Goal: Information Seeking & Learning: Learn about a topic

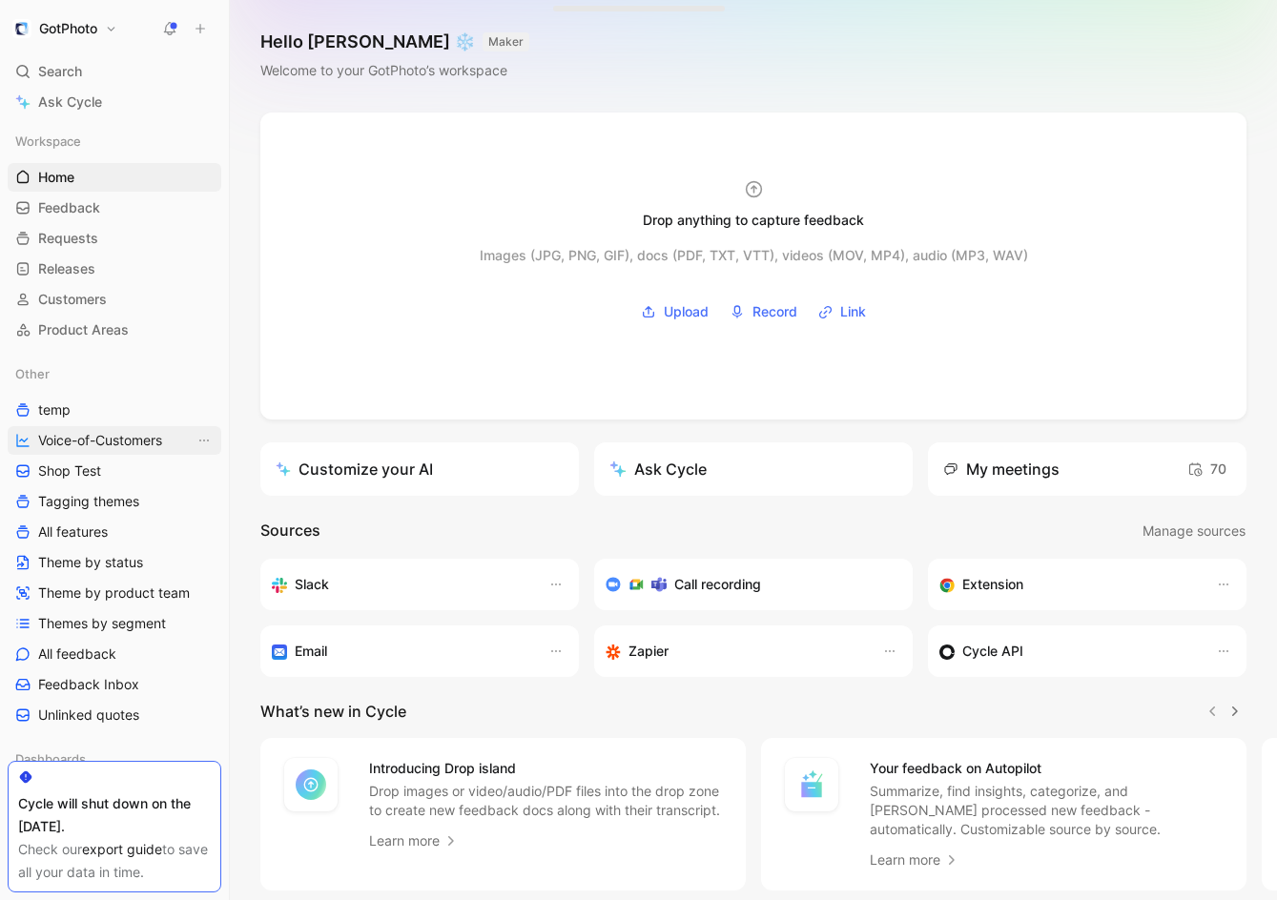
click at [139, 440] on span "Voice-of-Customers" at bounding box center [100, 440] width 124 height 19
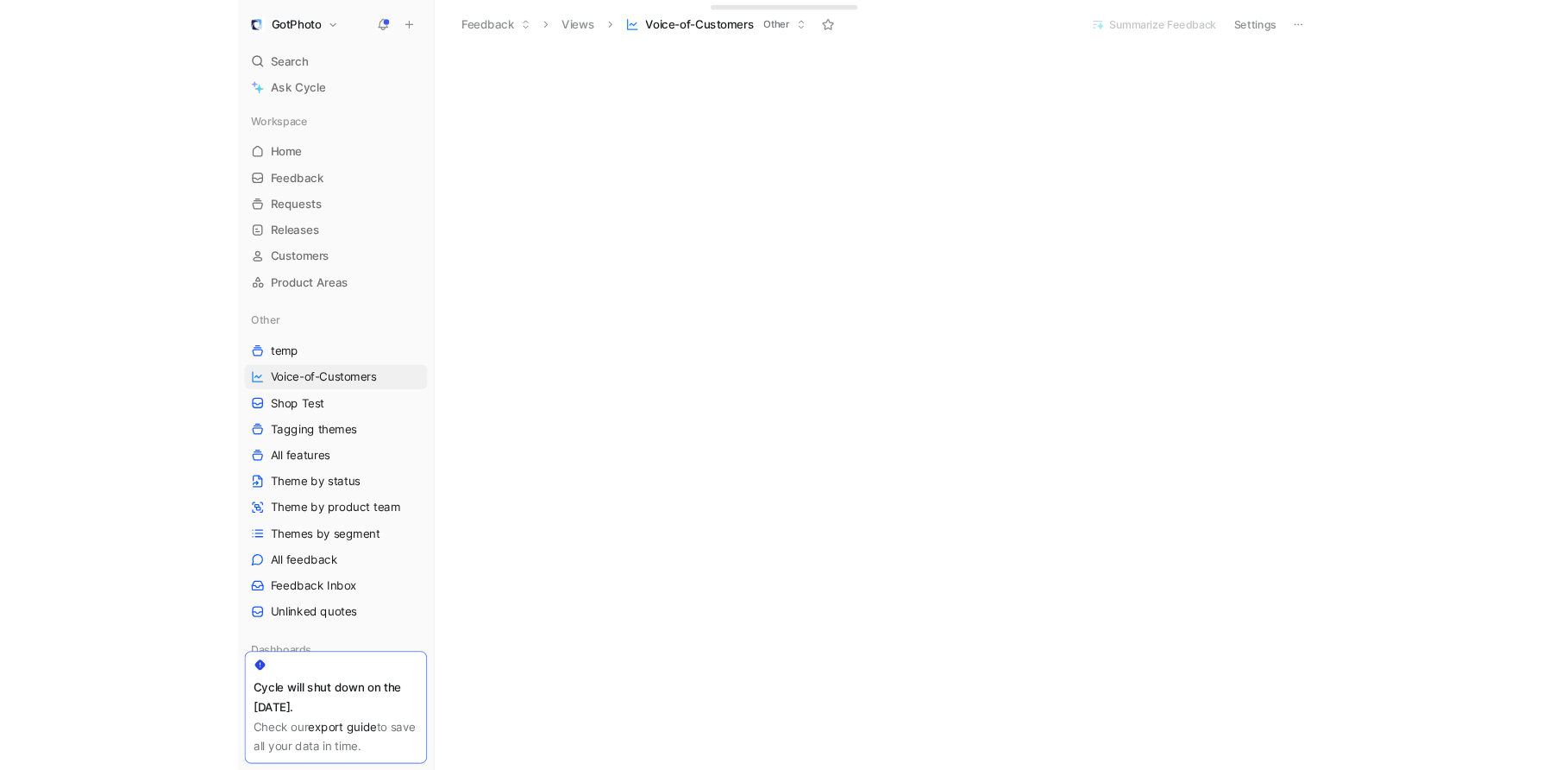
scroll to position [34, 0]
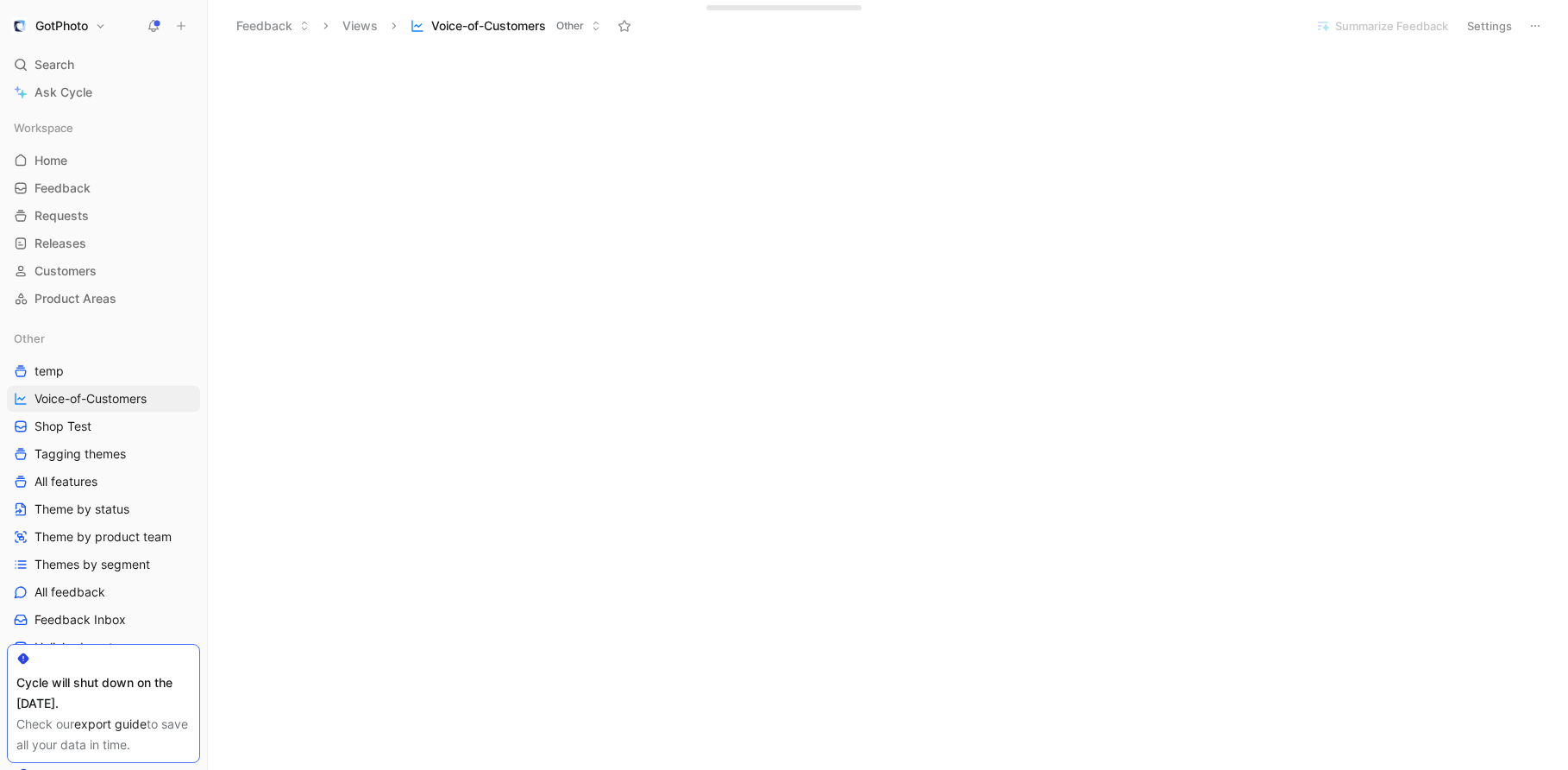
click at [71, 26] on h1 "GotPhoto" at bounding box center [61, 25] width 52 height 15
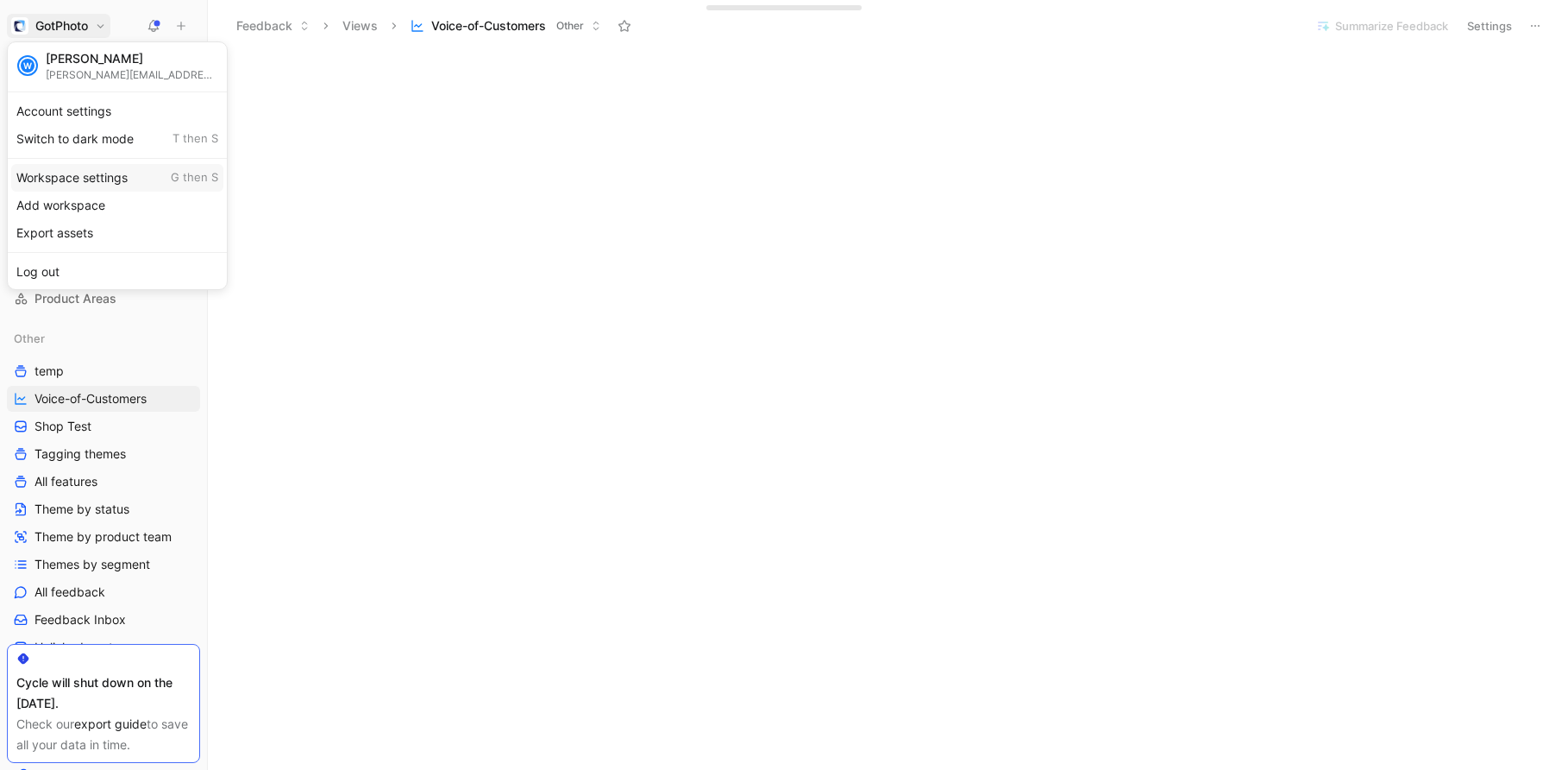
click at [68, 174] on div "Workspace settings G then S" at bounding box center [117, 177] width 213 height 28
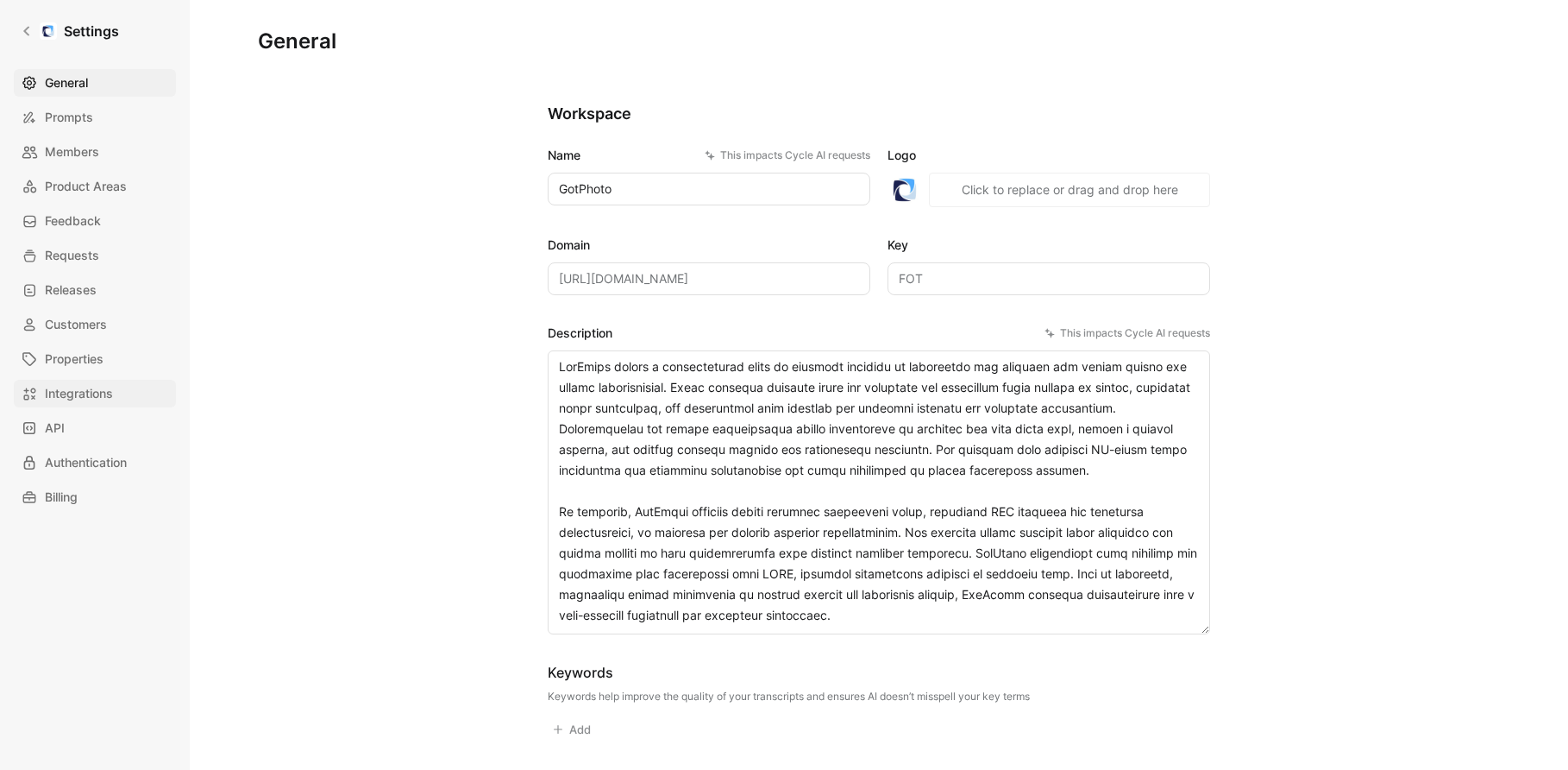
drag, startPoint x: 76, startPoint y: 396, endPoint x: 109, endPoint y: 395, distance: 33.0
click at [76, 396] on span "Integrations" at bounding box center [79, 393] width 68 height 21
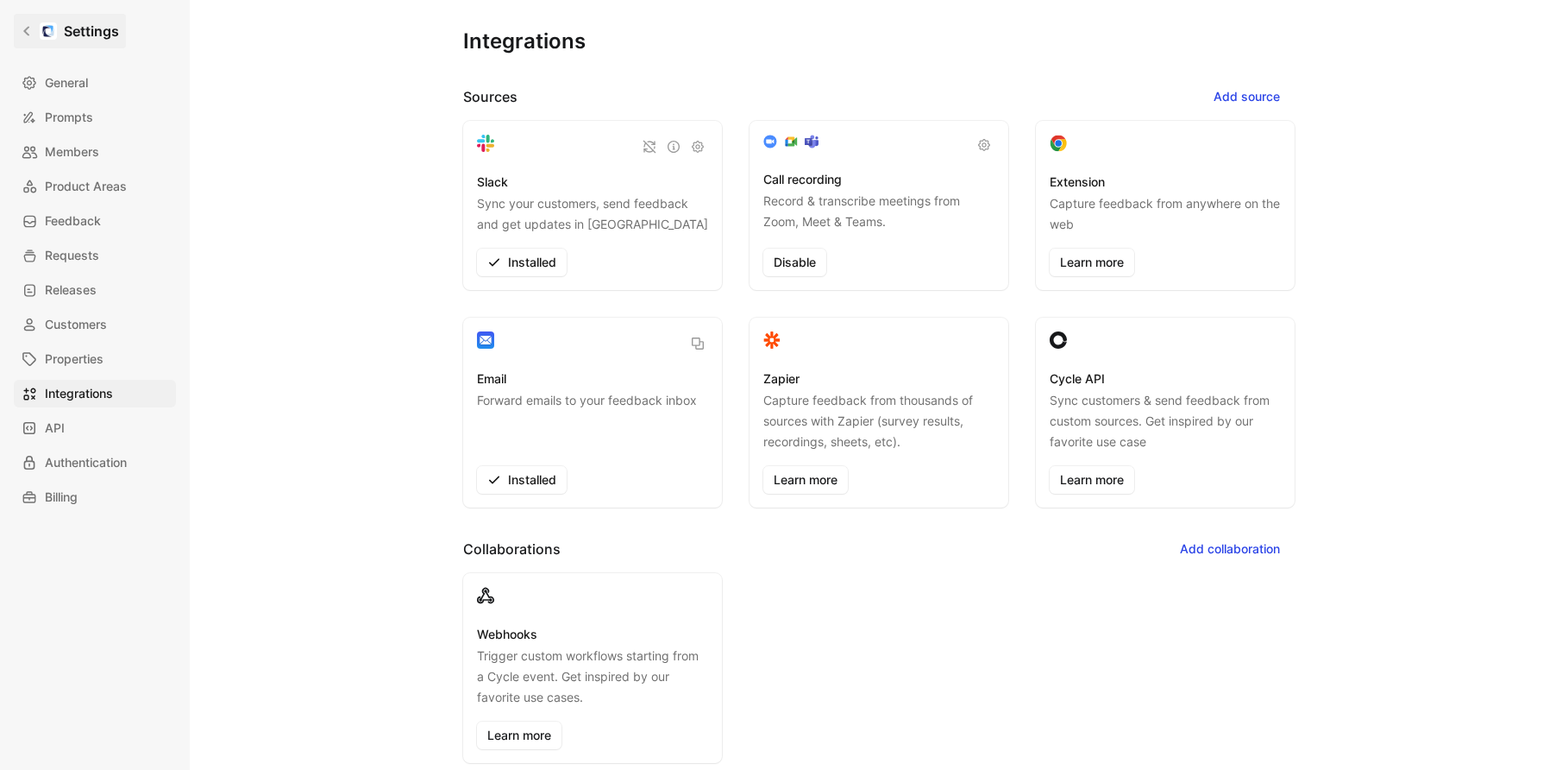
click at [27, 26] on icon at bounding box center [26, 31] width 12 height 12
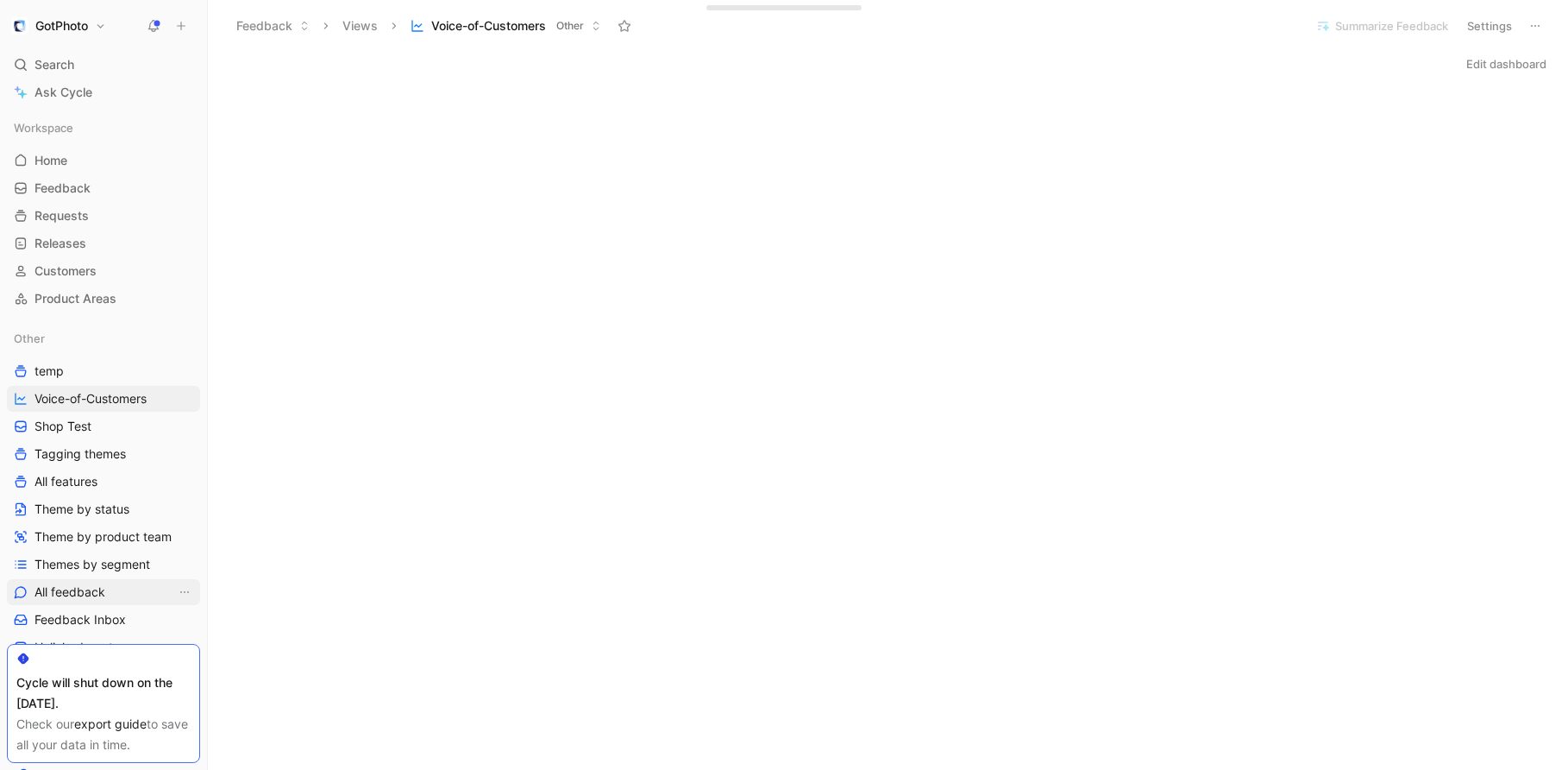
click at [96, 594] on span "All feedback" at bounding box center [70, 592] width 71 height 17
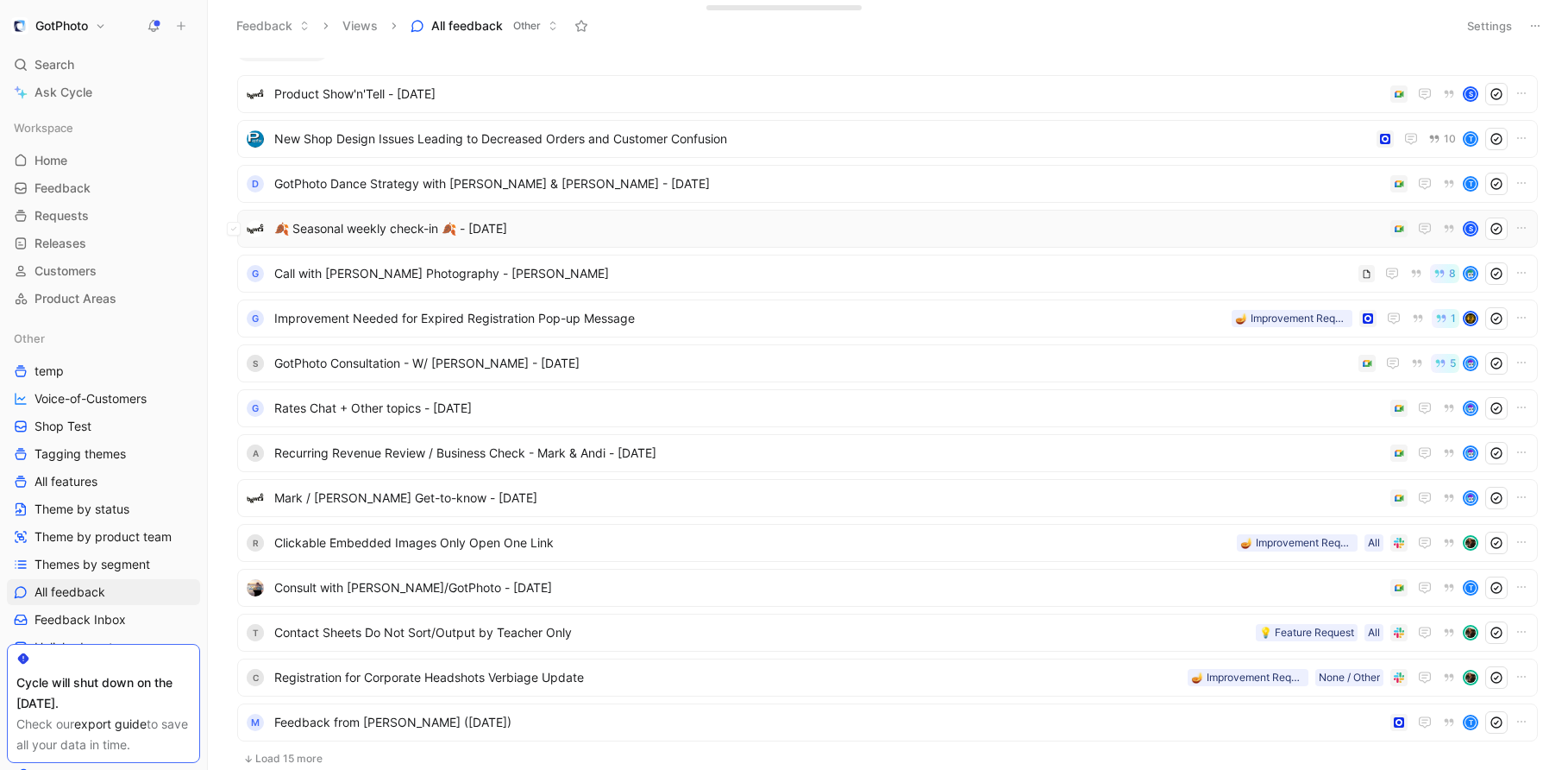
scroll to position [23, 0]
click at [350, 270] on span "Call with [PERSON_NAME] Photography - [PERSON_NAME]" at bounding box center [812, 272] width 1077 height 21
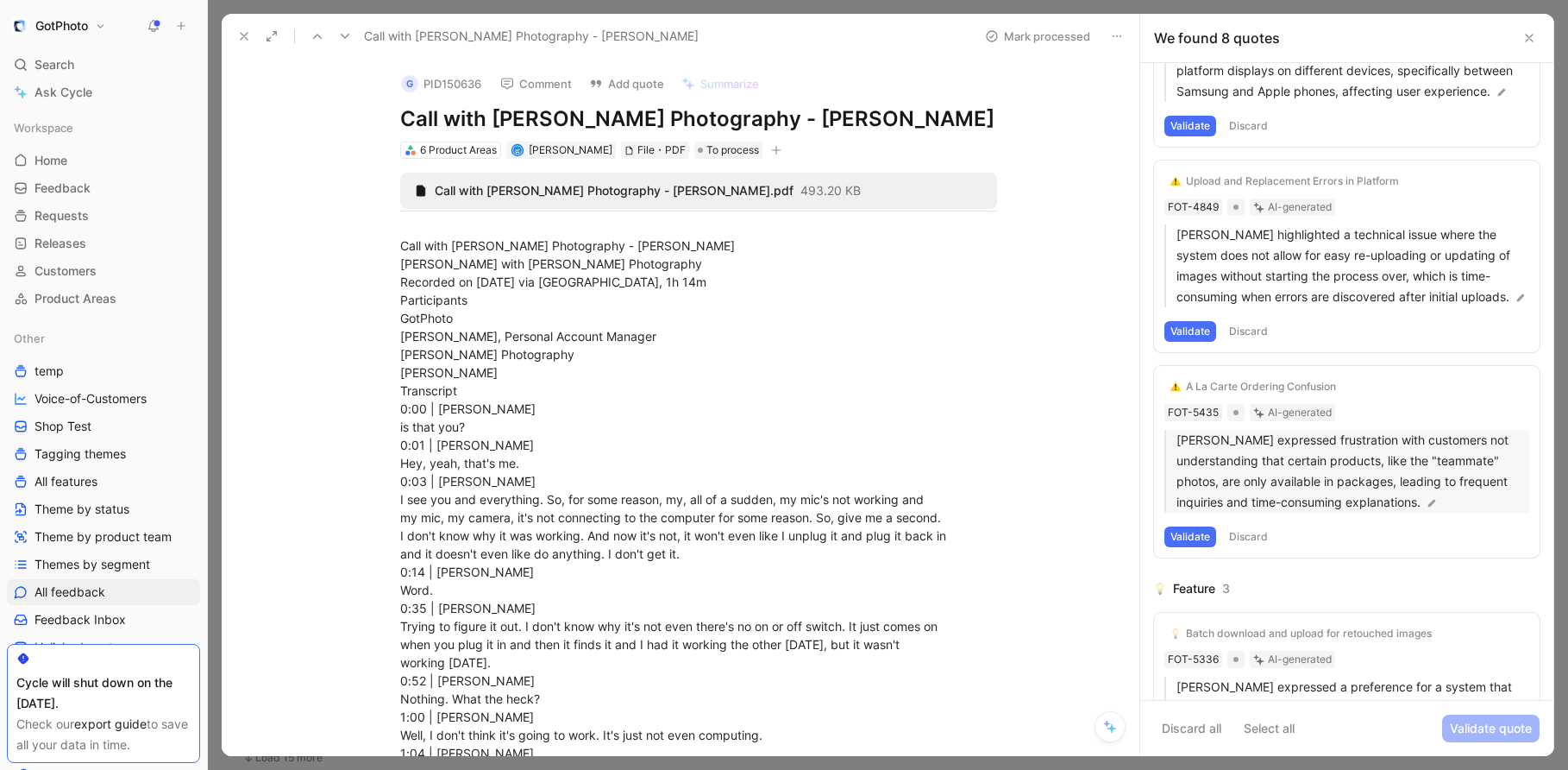
scroll to position [708, 0]
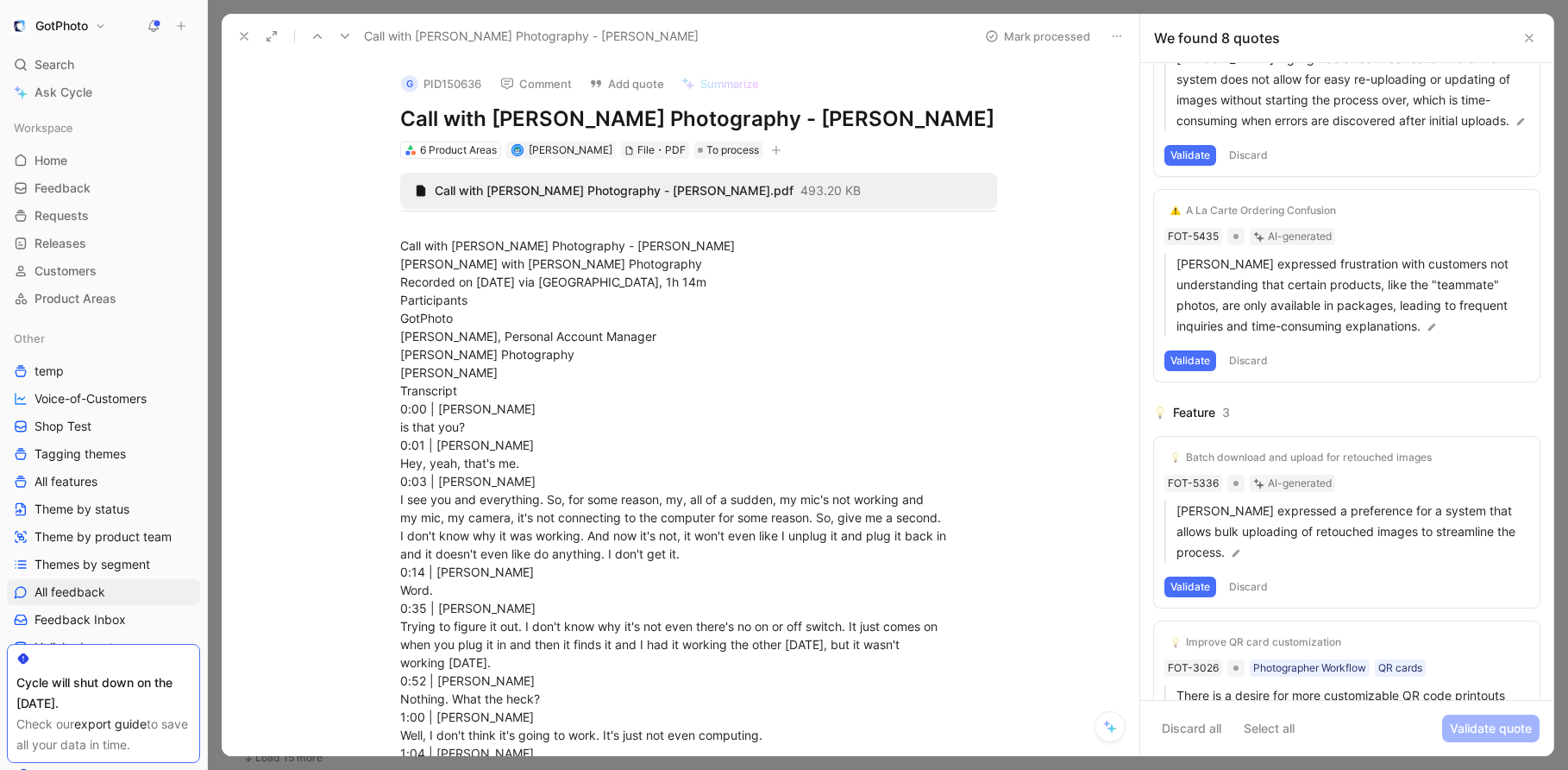
click at [240, 40] on icon at bounding box center [243, 35] width 14 height 14
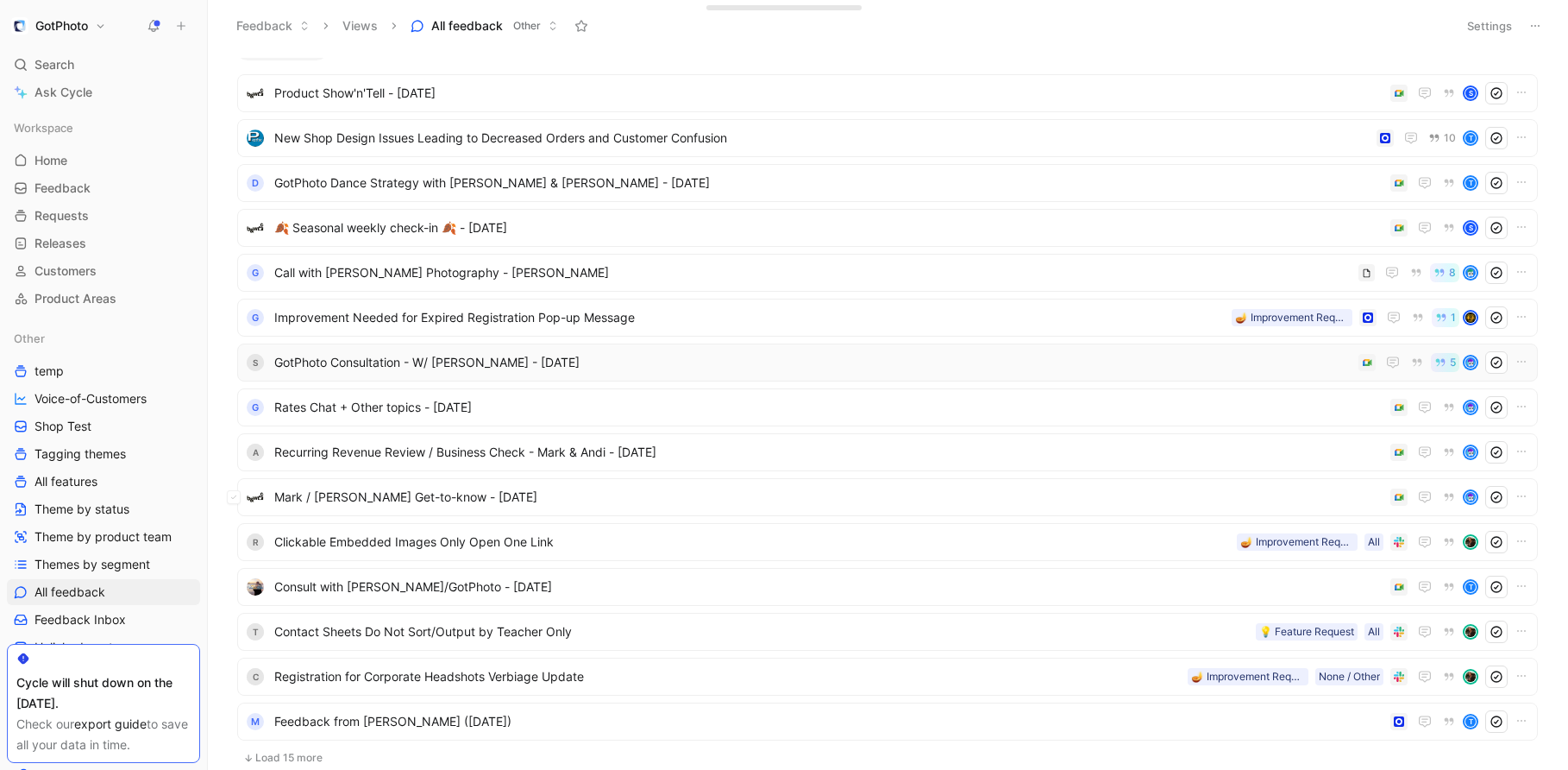
scroll to position [177, 0]
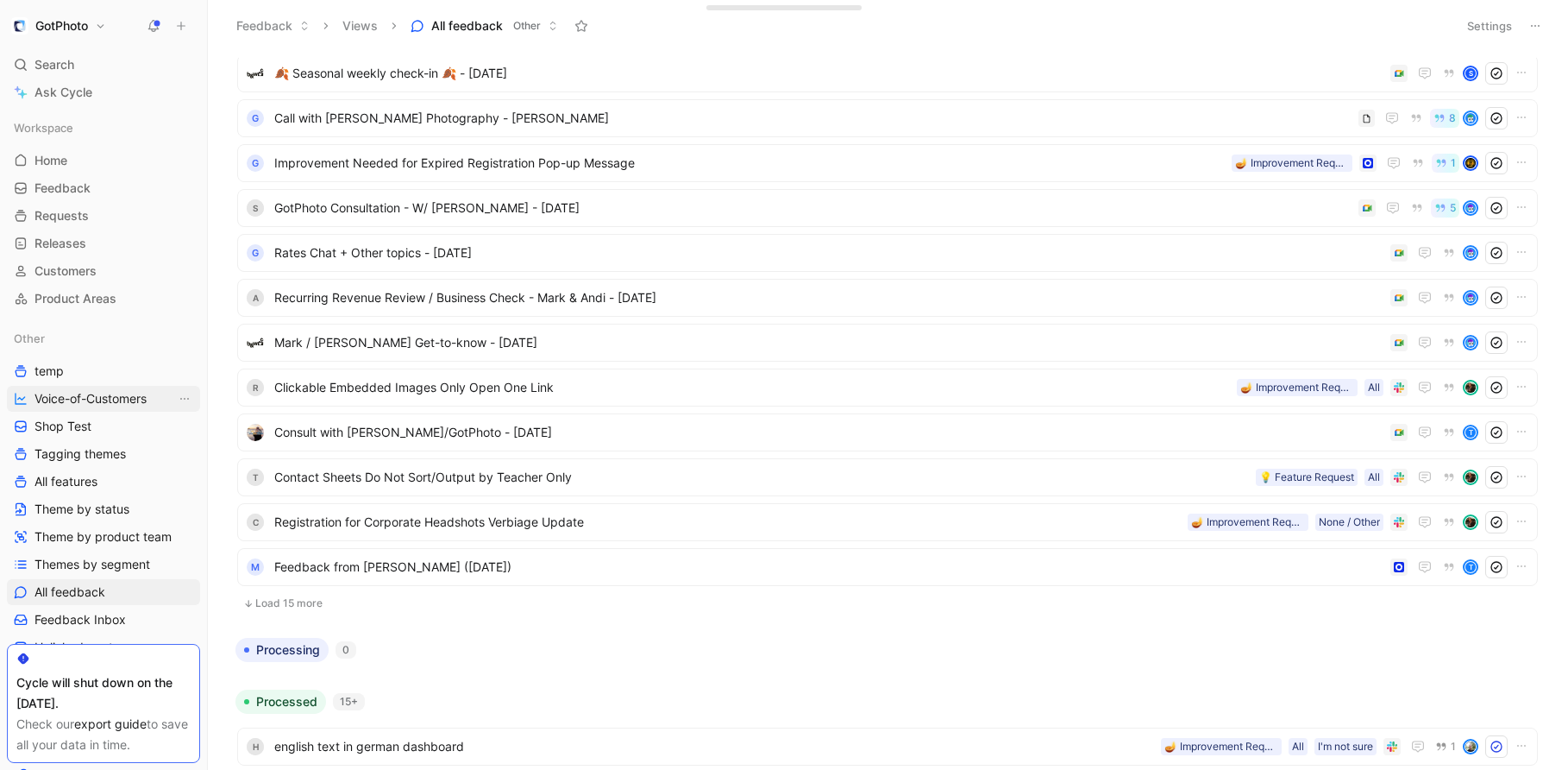
click at [80, 395] on span "Voice-of-Customers" at bounding box center [90, 398] width 112 height 17
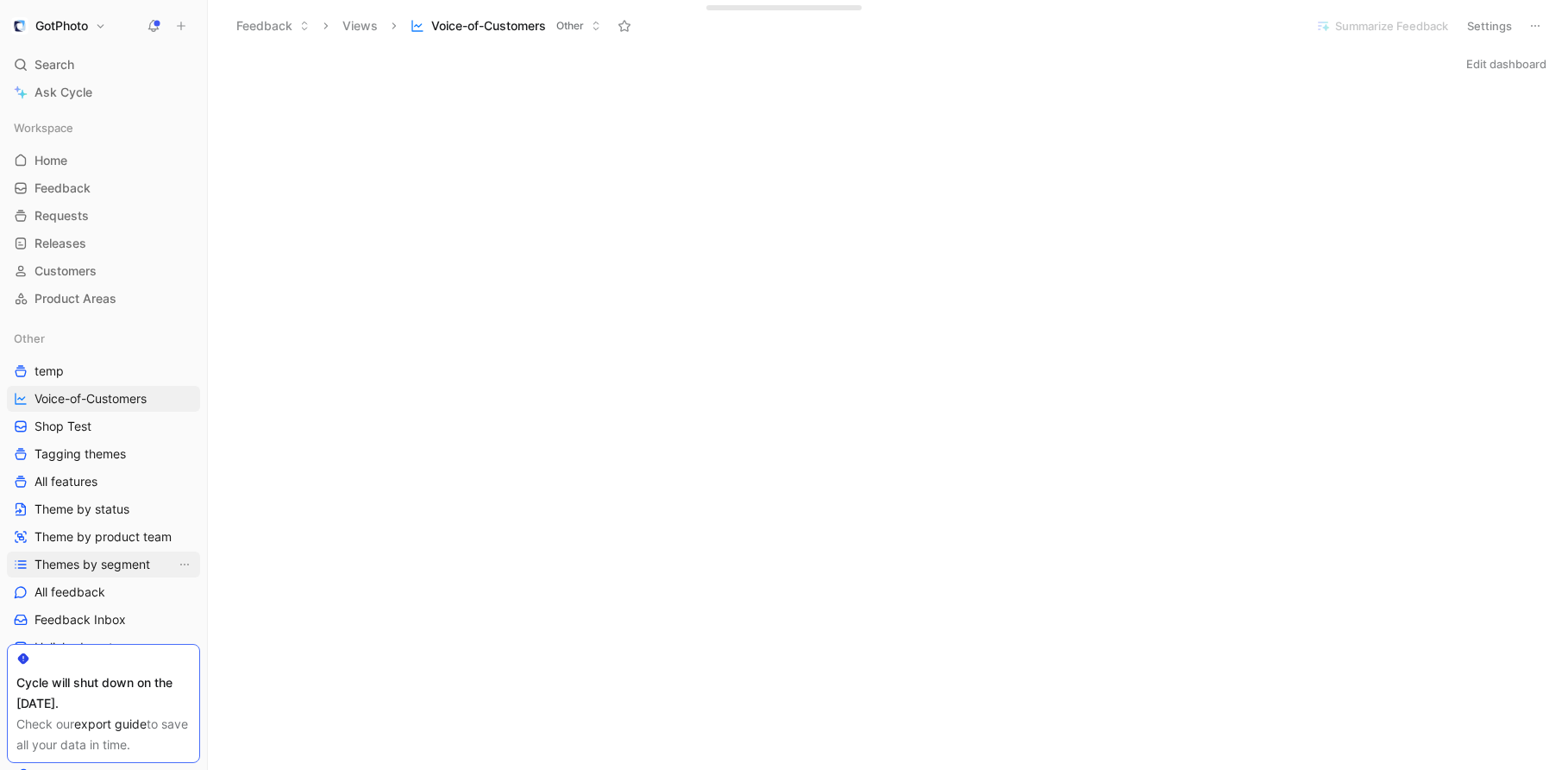
drag, startPoint x: 75, startPoint y: 585, endPoint x: 193, endPoint y: 556, distance: 121.5
click at [75, 585] on span "All feedback" at bounding box center [70, 592] width 71 height 17
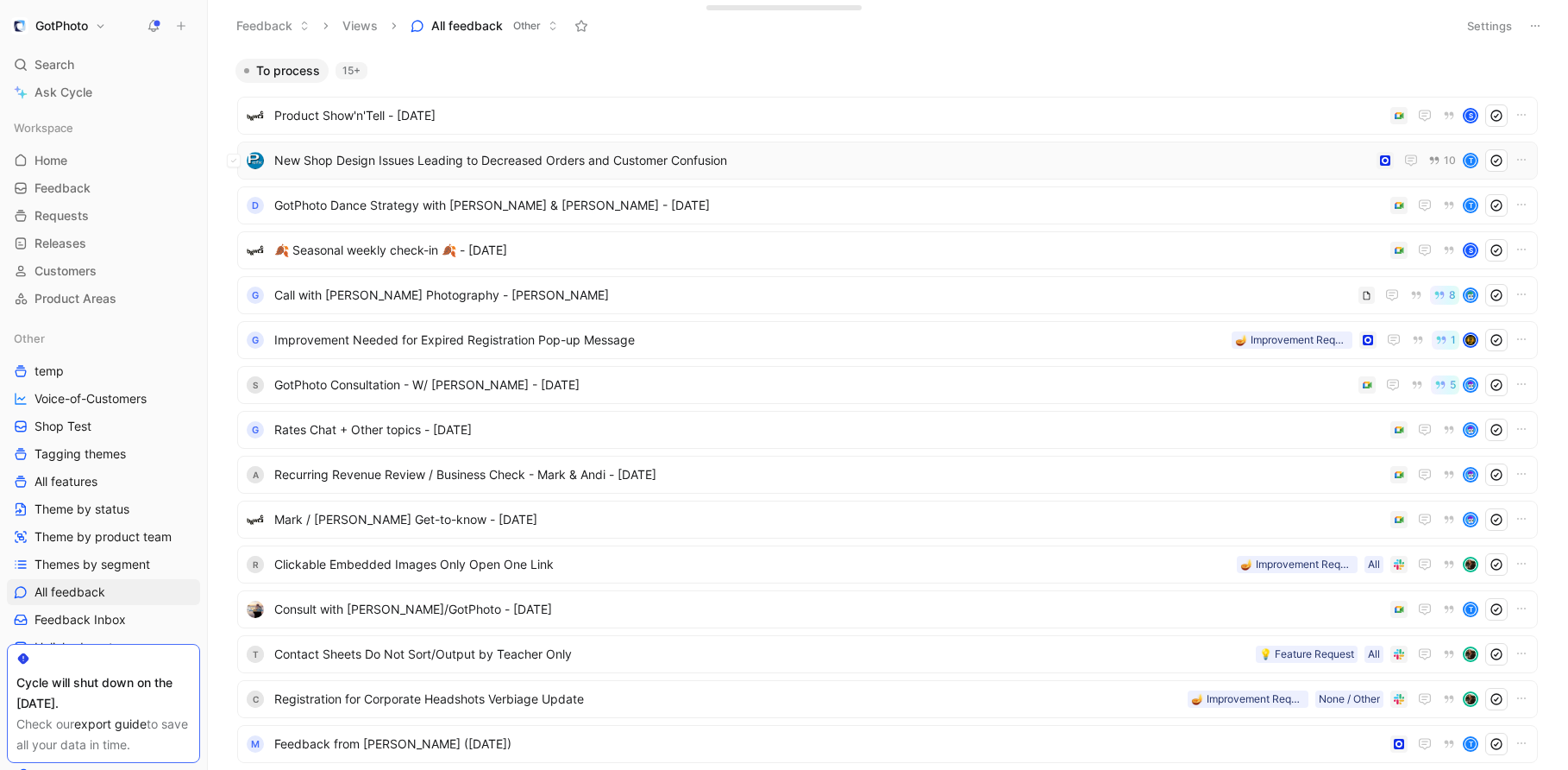
click at [458, 156] on span "New Shop Design Issues Leading to Decreased Orders and Customer Confusion" at bounding box center [821, 160] width 1095 height 21
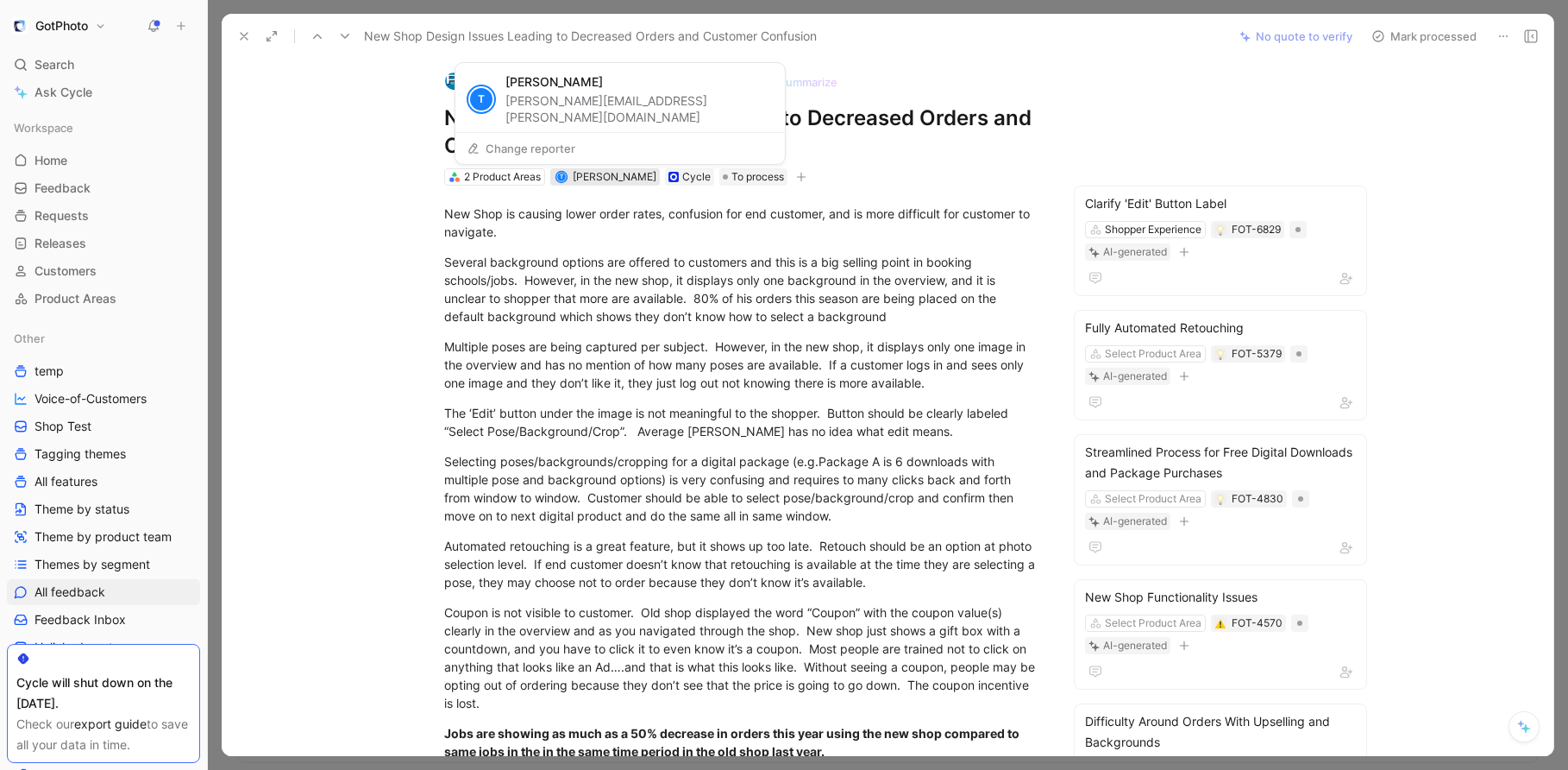
scroll to position [5, 0]
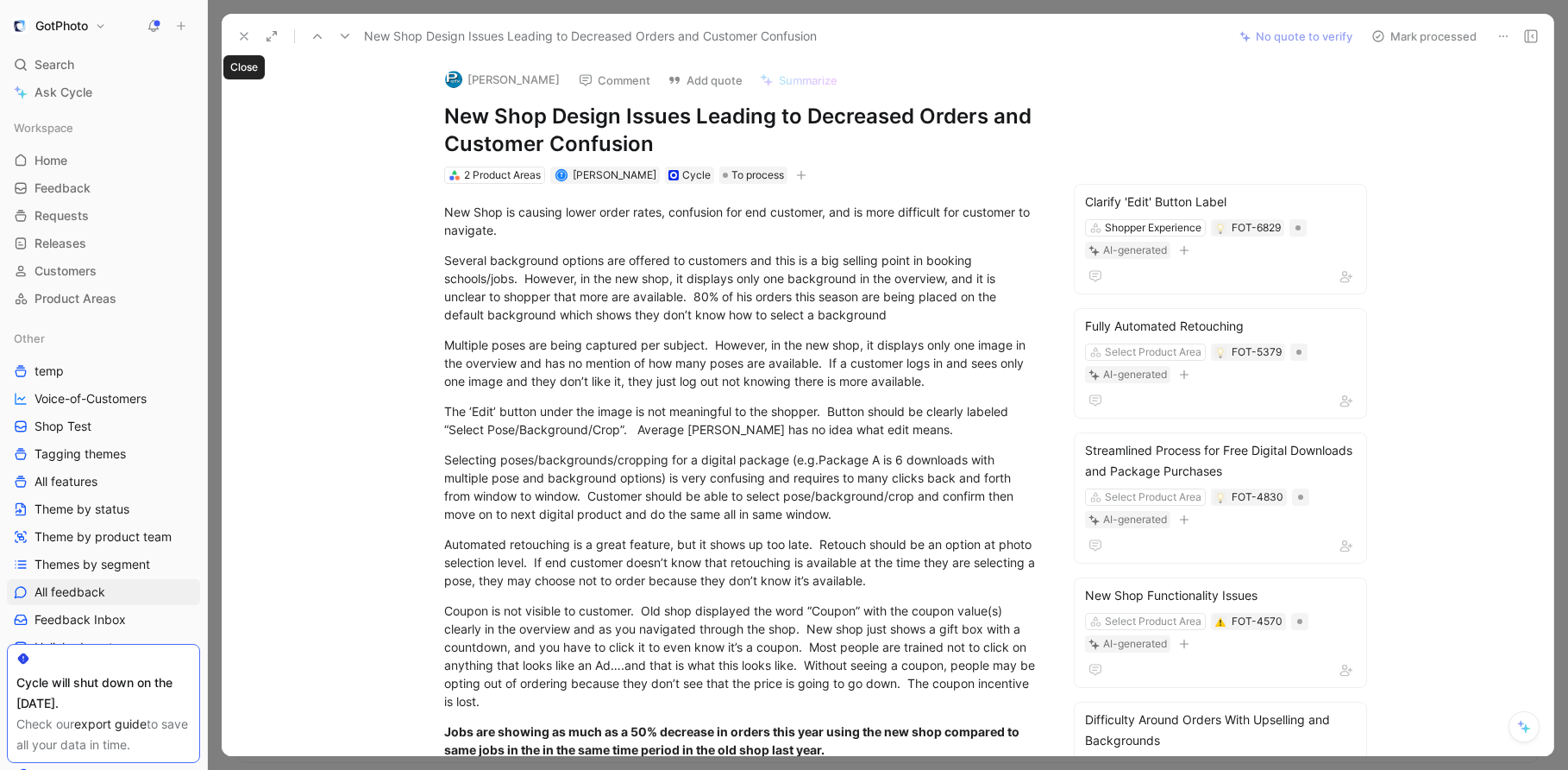
click at [240, 38] on icon at bounding box center [243, 35] width 14 height 14
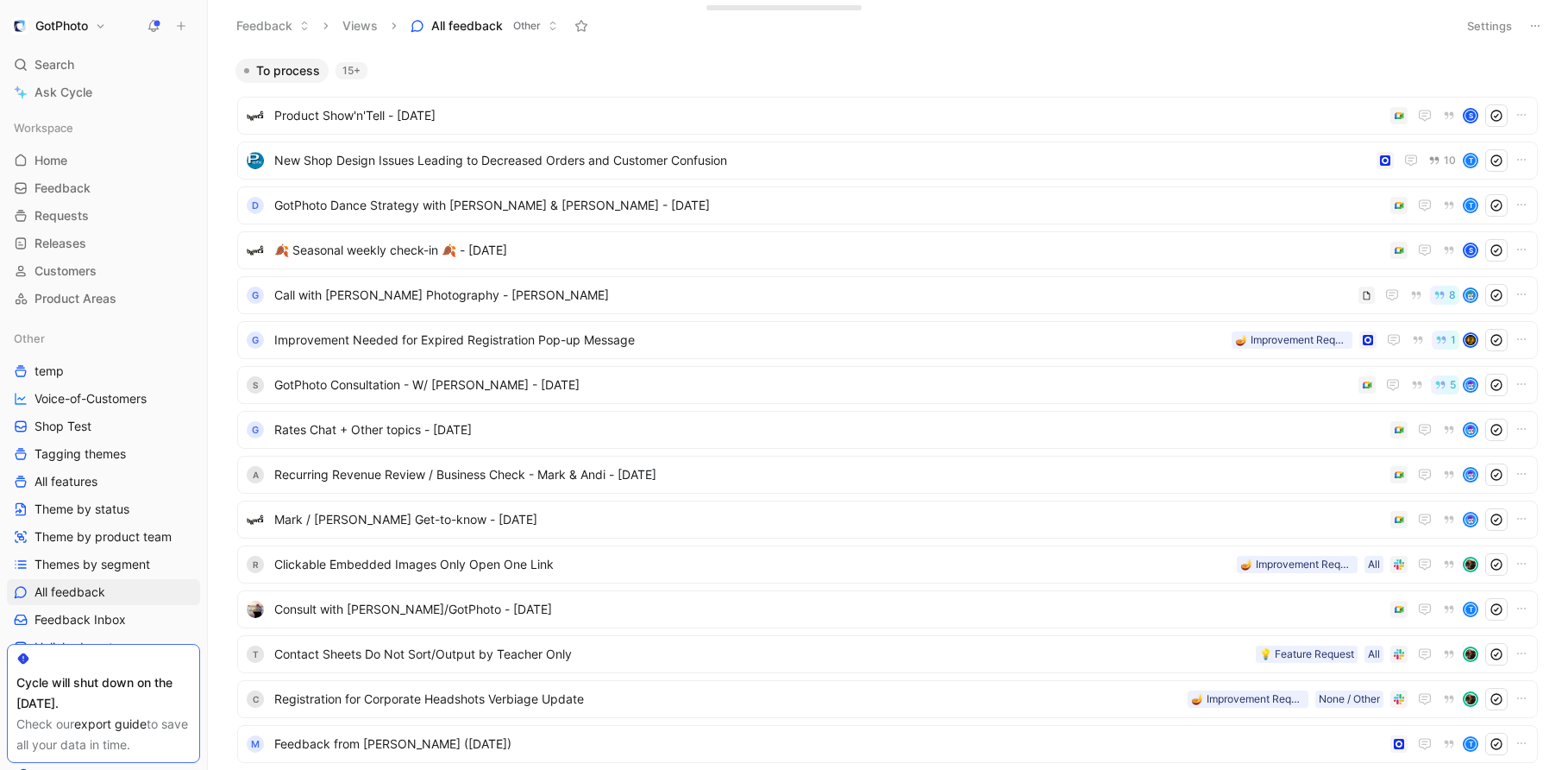
scroll to position [10, 0]
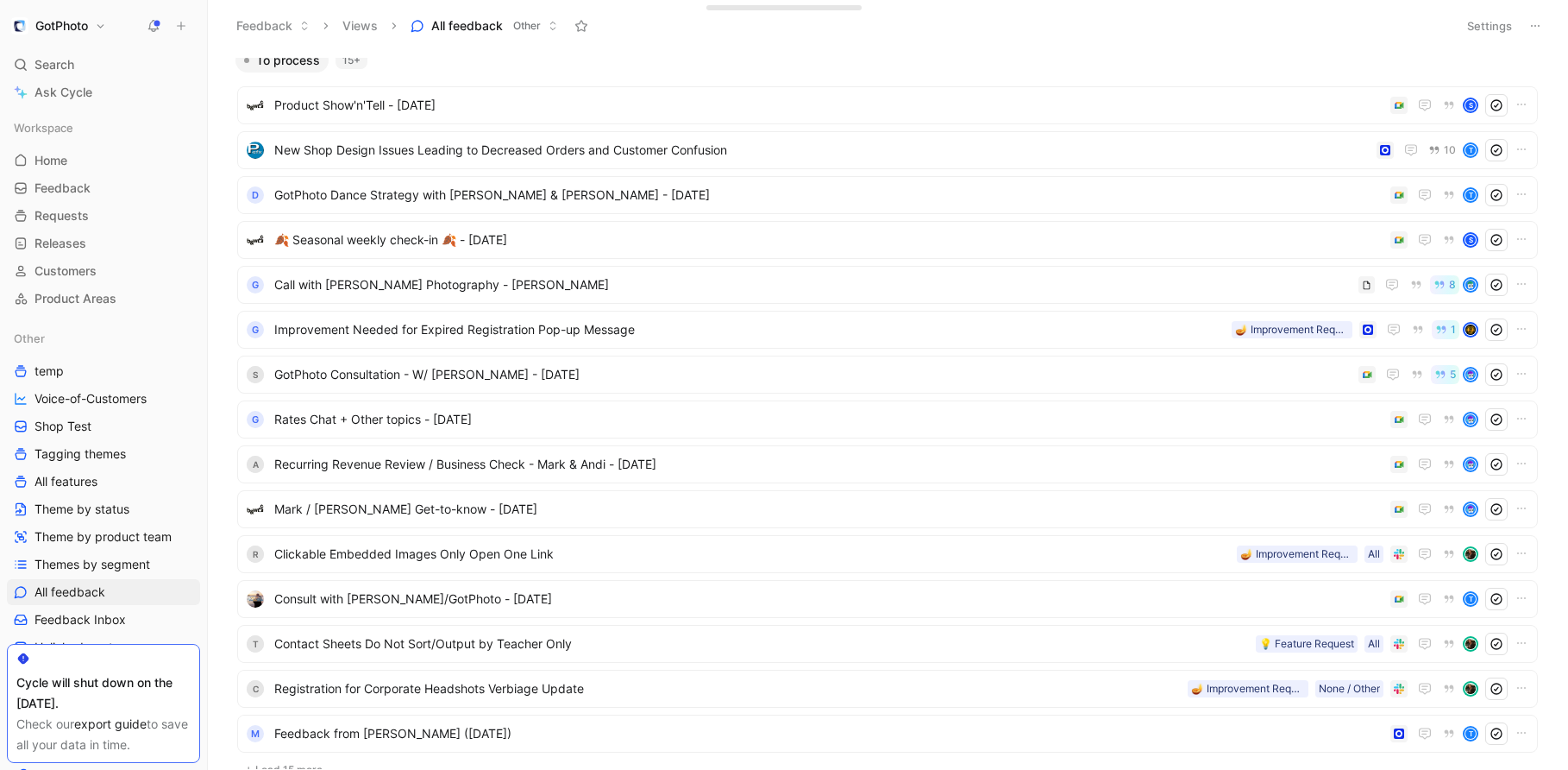
click at [54, 73] on span "Search" at bounding box center [54, 64] width 40 height 21
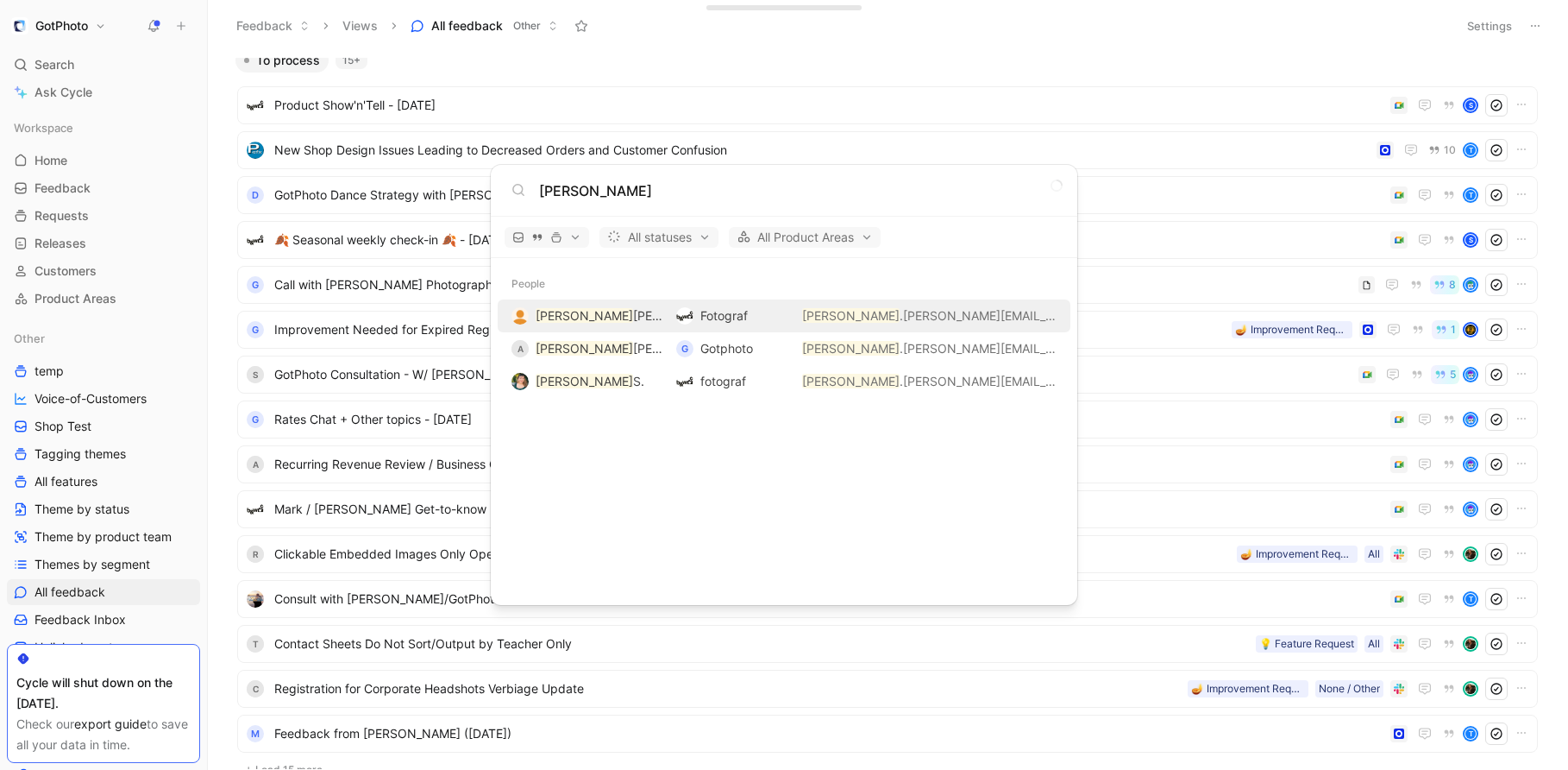
type input "[PERSON_NAME]"
click at [568, 311] on mark "[PERSON_NAME]" at bounding box center [584, 315] width 98 height 14
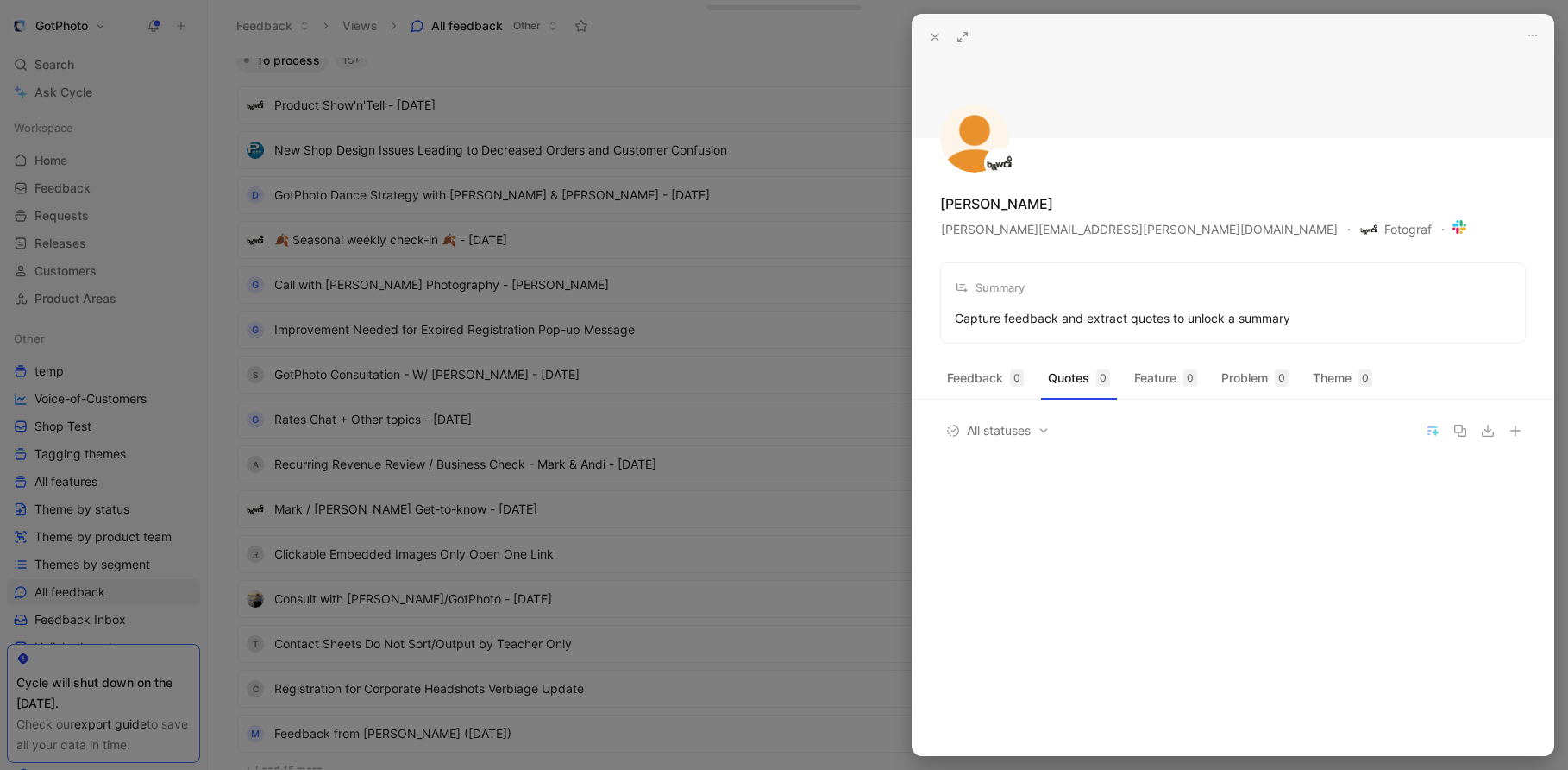
click at [926, 34] on button at bounding box center [934, 37] width 24 height 24
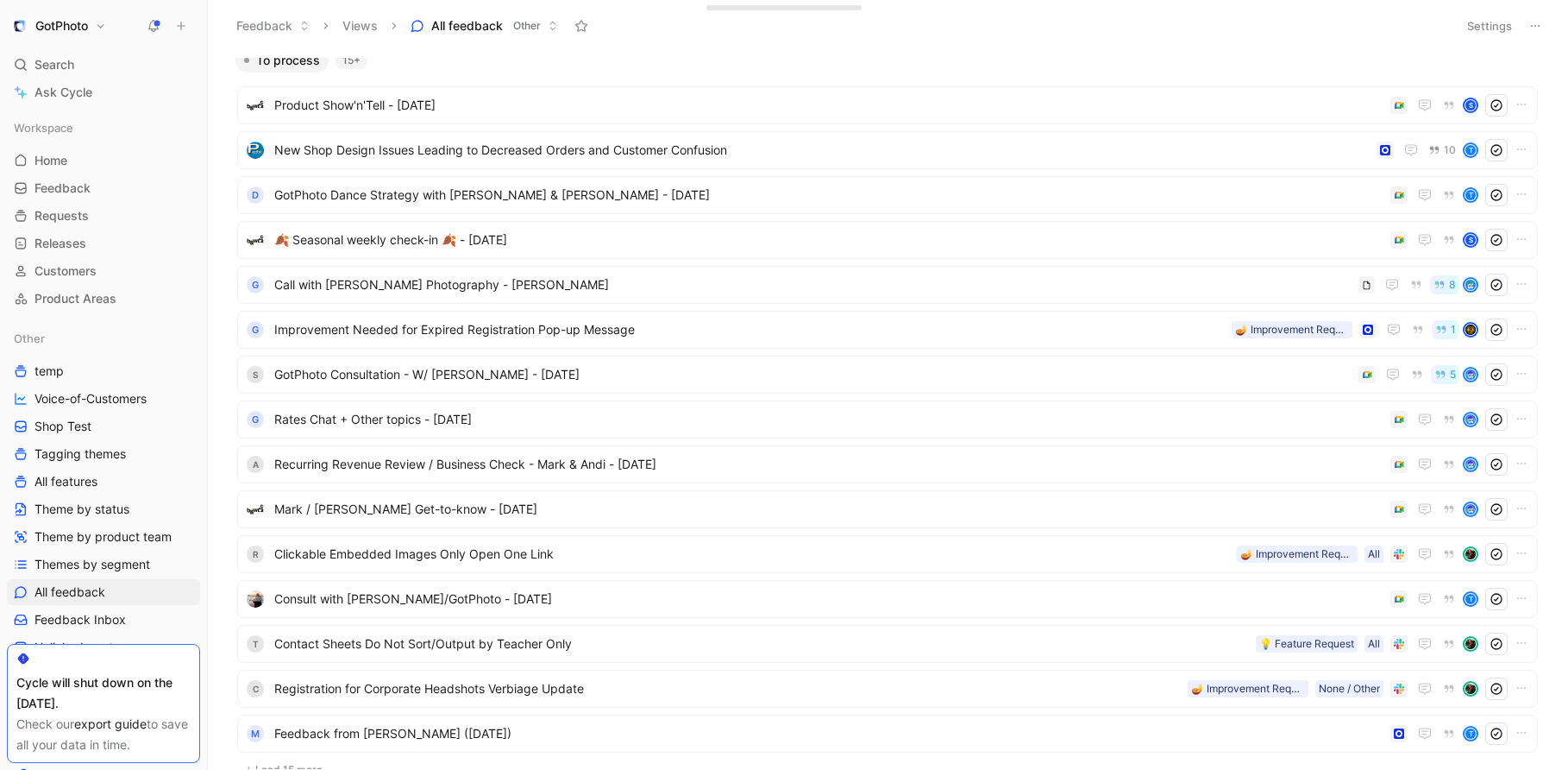
click at [87, 74] on div "Search ⌘ K" at bounding box center [104, 64] width 194 height 26
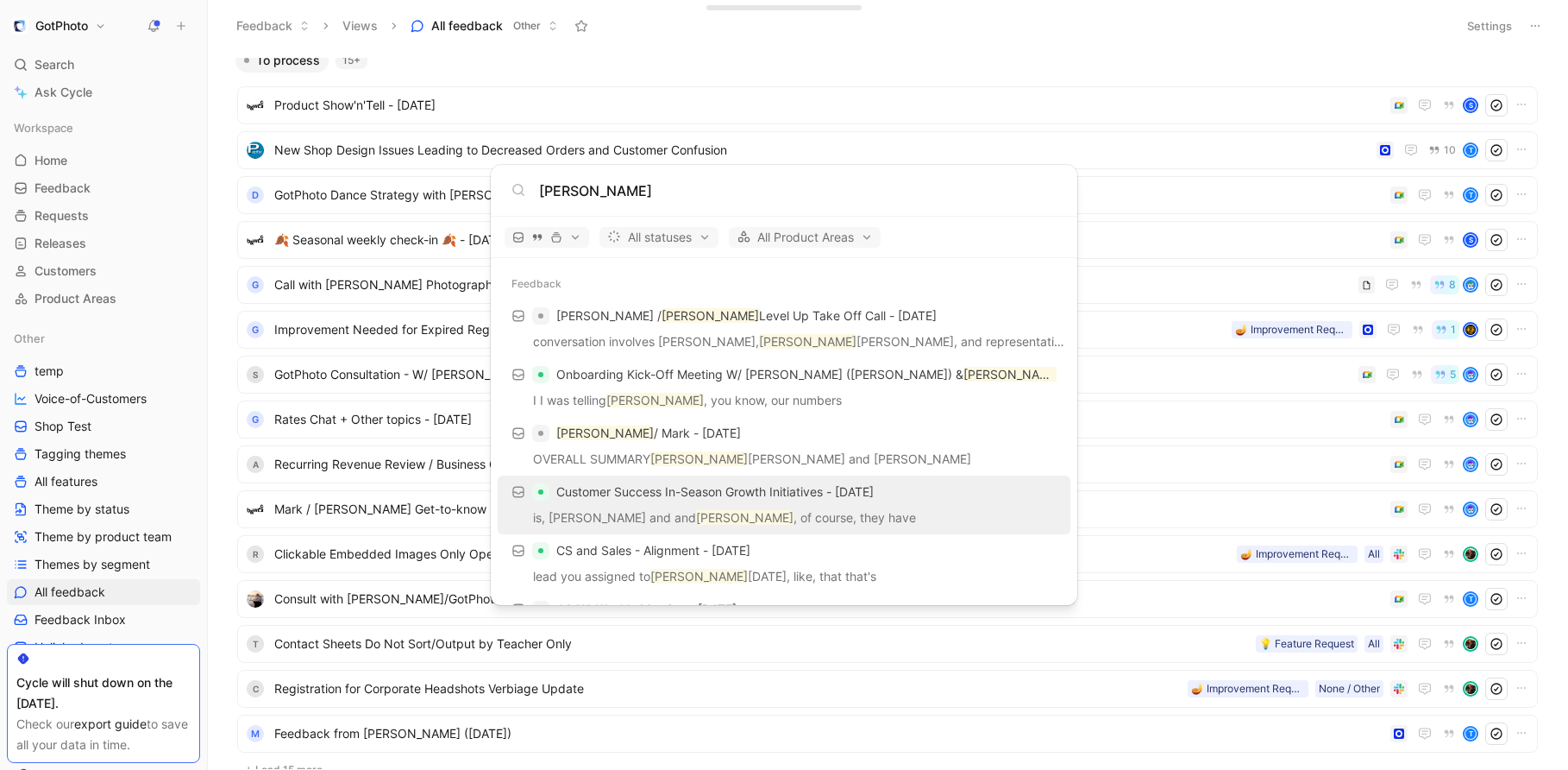
type input "[PERSON_NAME]"
click at [696, 515] on mark "[PERSON_NAME]" at bounding box center [745, 518] width 98 height 14
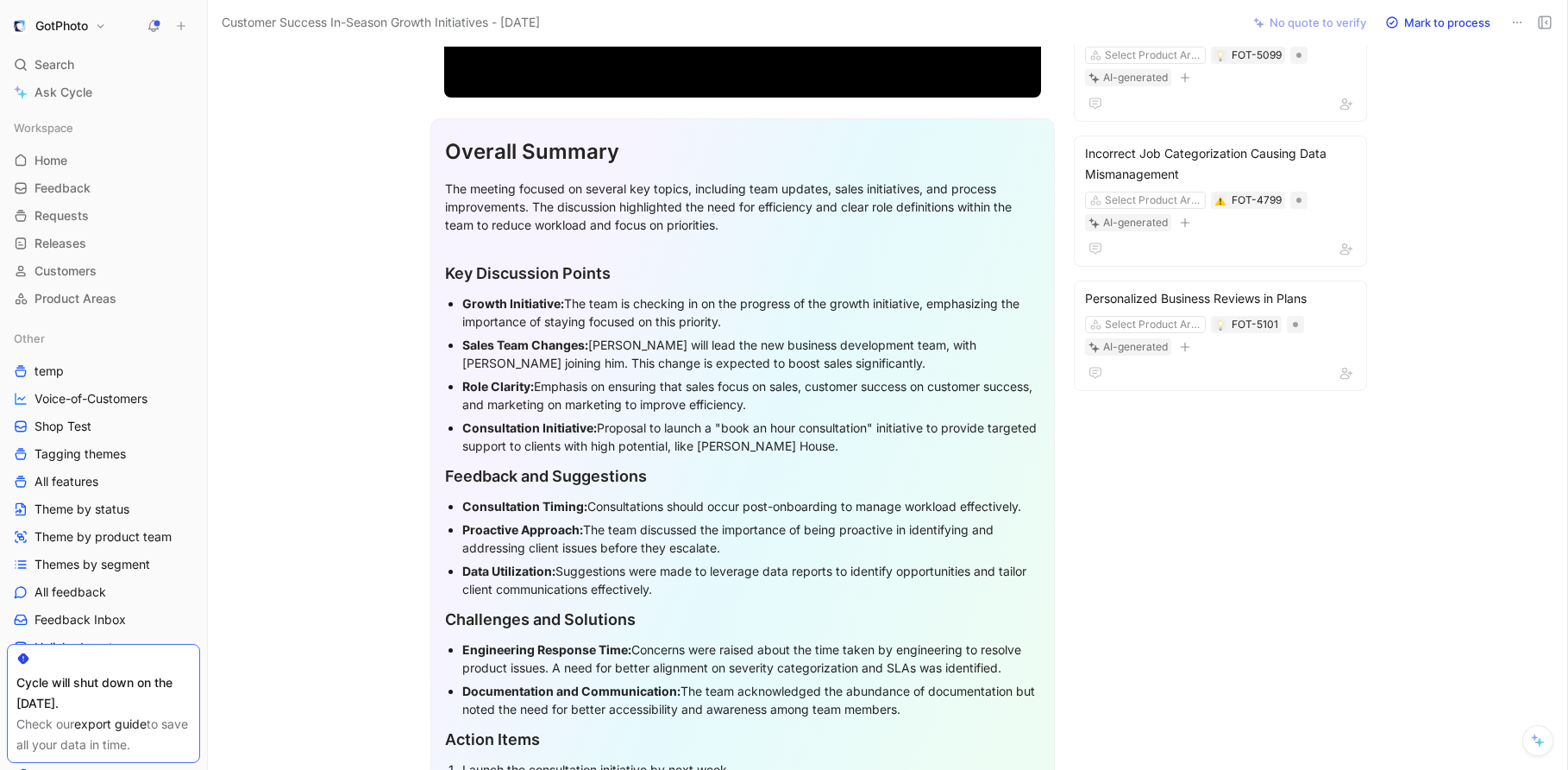
scroll to position [454, 0]
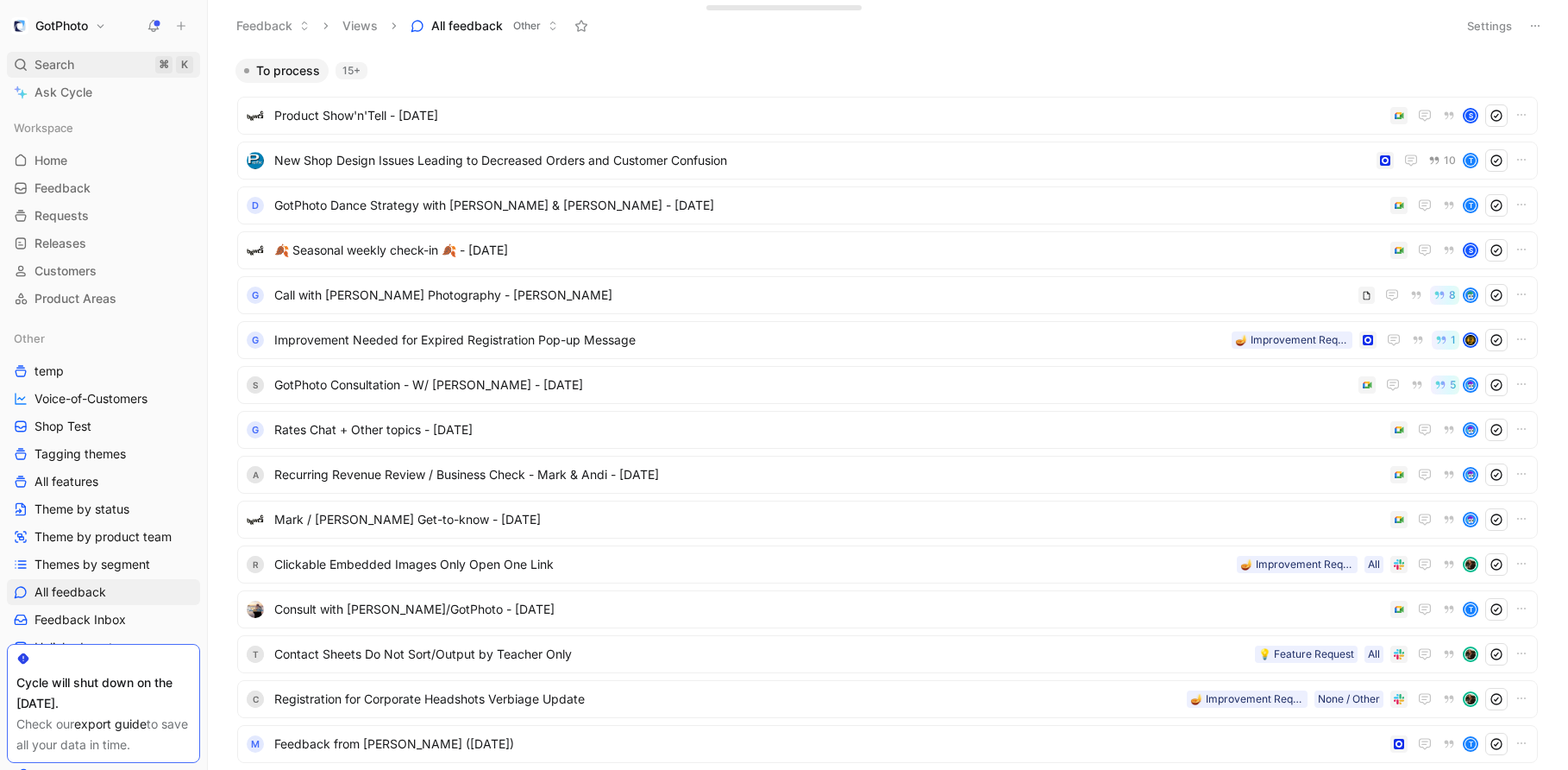
click at [88, 60] on div "Search ⌘ K" at bounding box center [104, 64] width 194 height 26
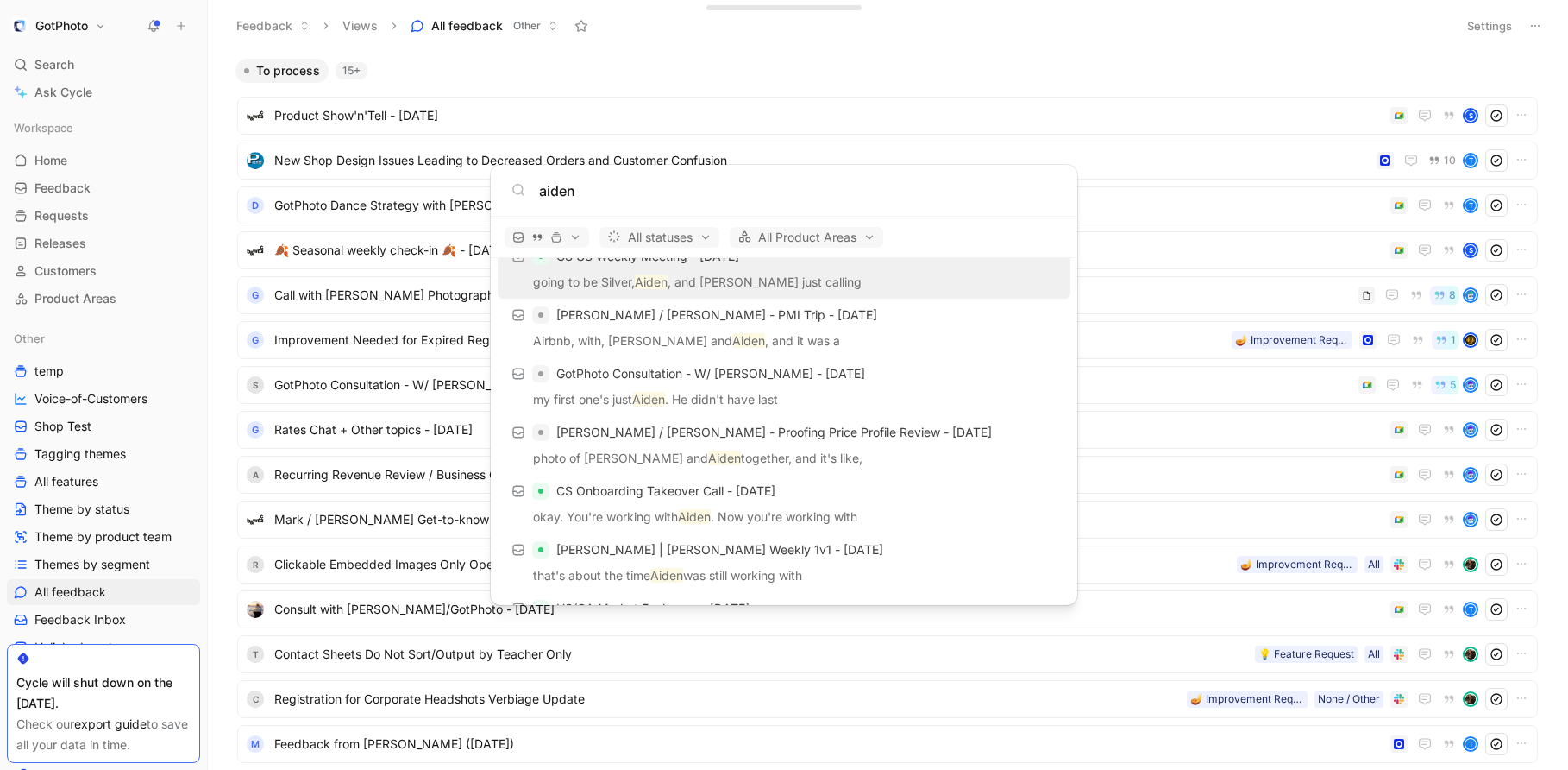
scroll to position [765, 0]
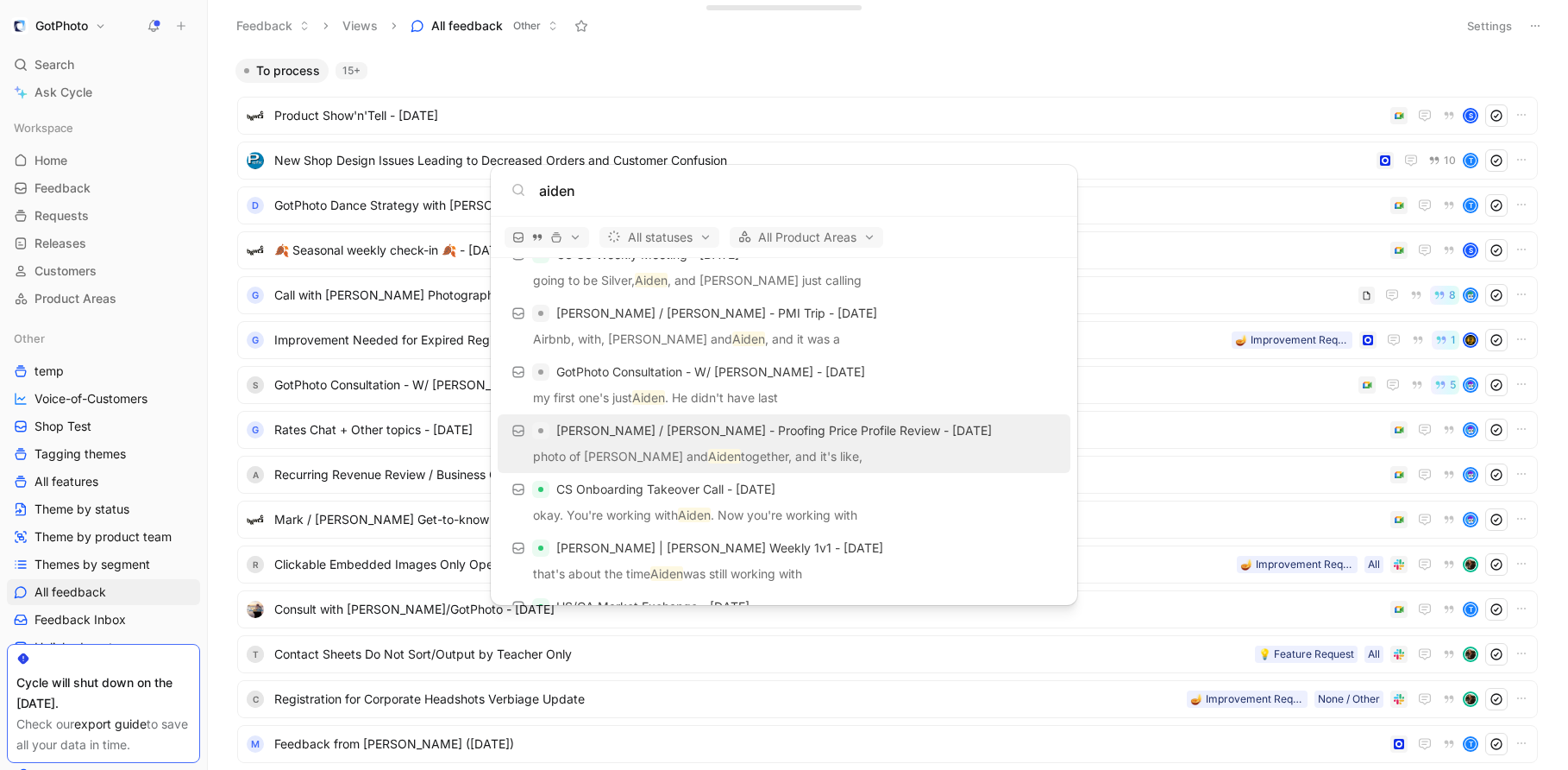
type input "aiden"
click at [643, 440] on span "[PERSON_NAME] / [PERSON_NAME] - Proofing Price Profile Review - [DATE]" at bounding box center [774, 430] width 436 height 21
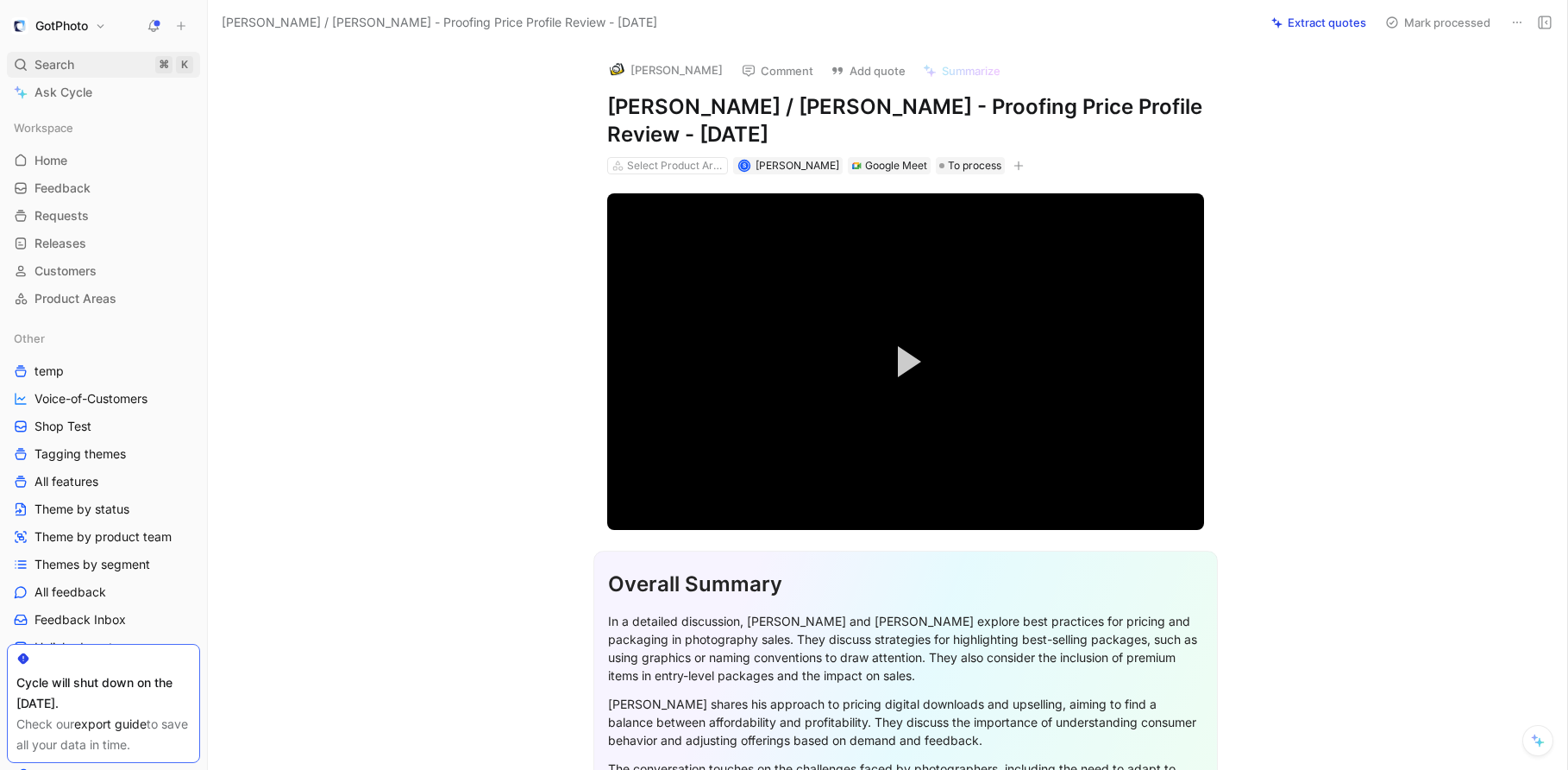
click at [51, 66] on span "Search" at bounding box center [54, 64] width 40 height 21
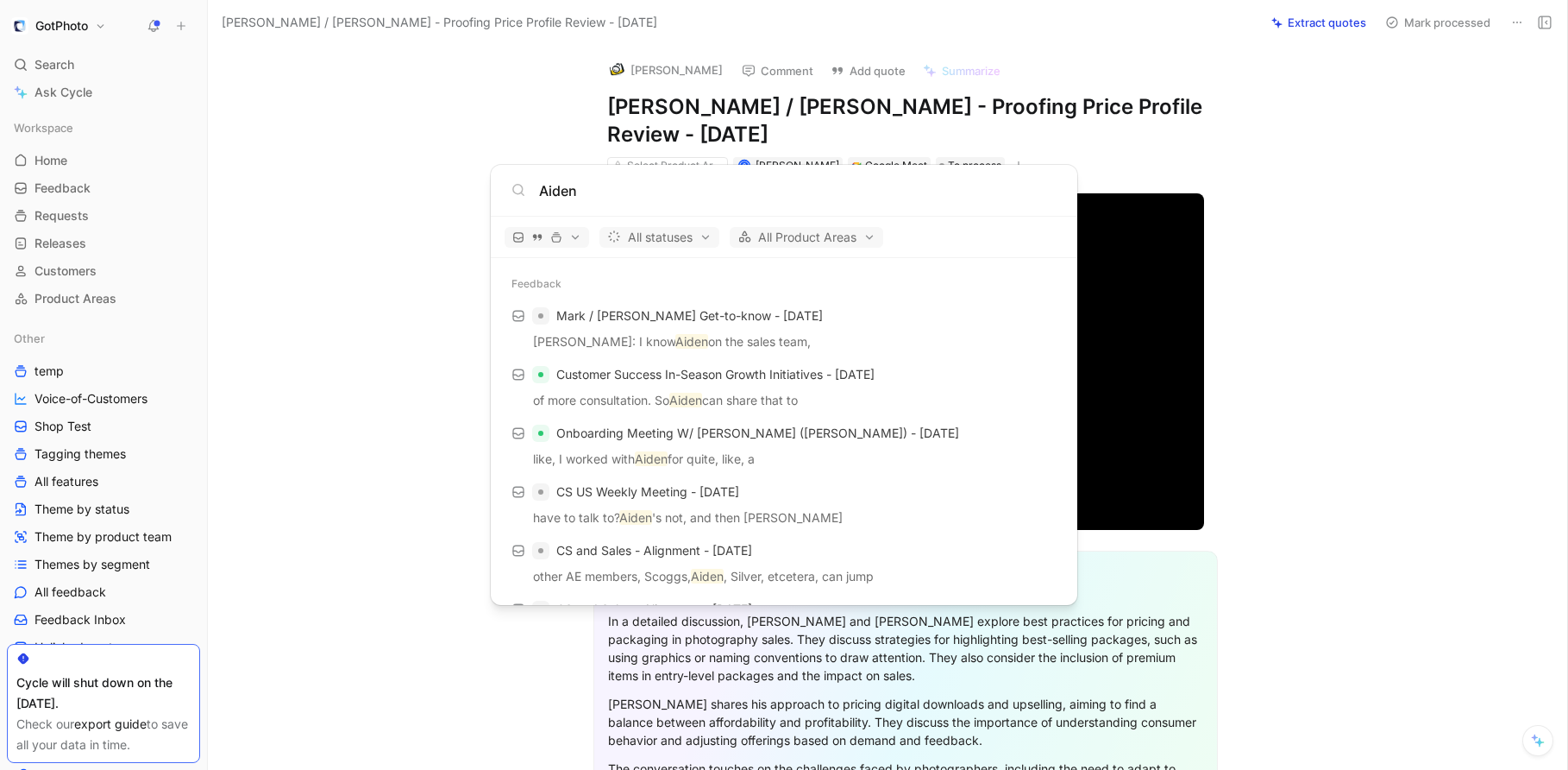
type input "Aiden"
click at [117, 113] on body "GotPhoto Search ⌘ K Ask Cycle Workspace Home G then H Feedback G then F Request…" at bounding box center [784, 385] width 1568 height 770
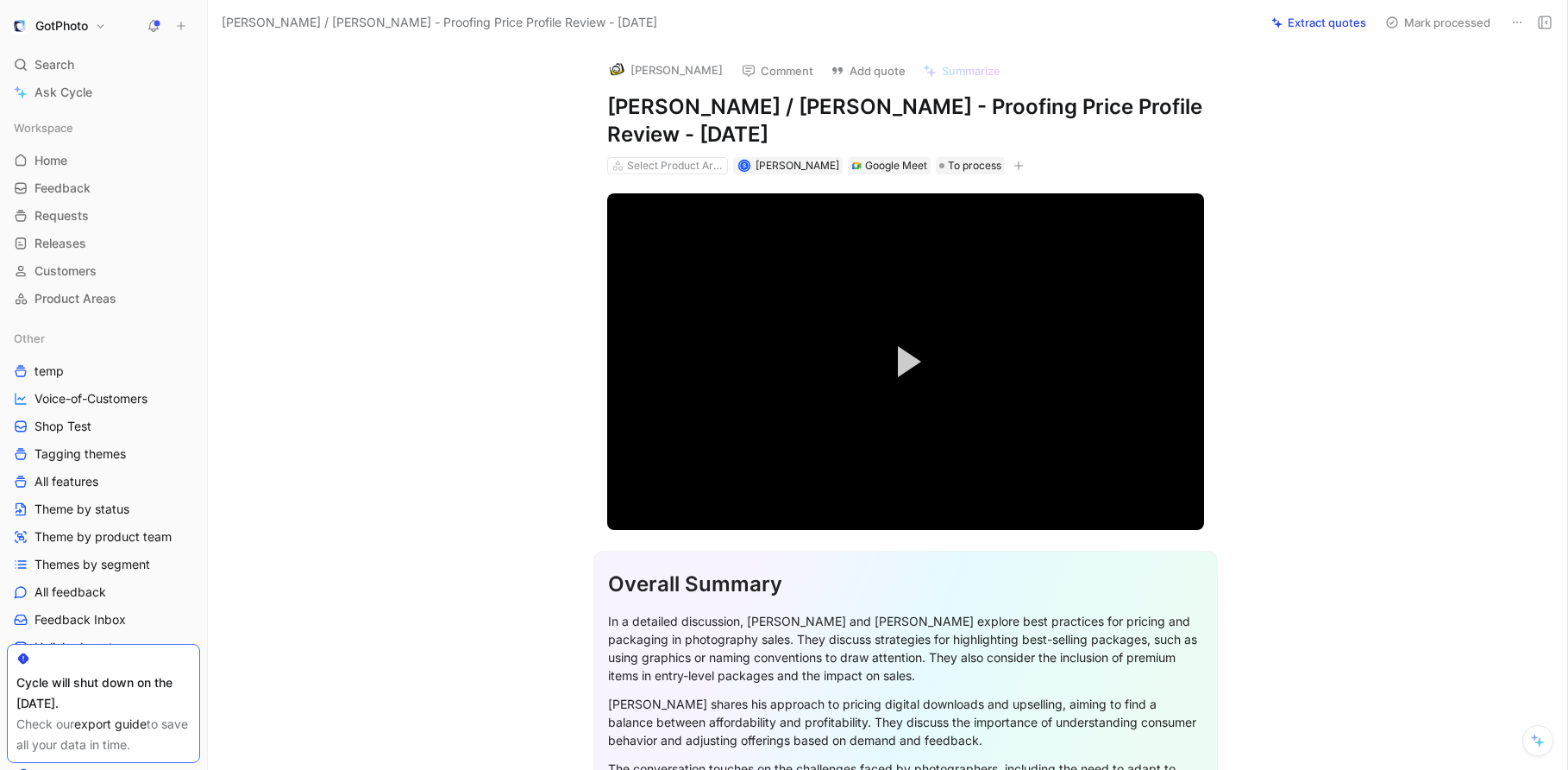
drag, startPoint x: 392, startPoint y: 209, endPoint x: 375, endPoint y: 213, distance: 17.5
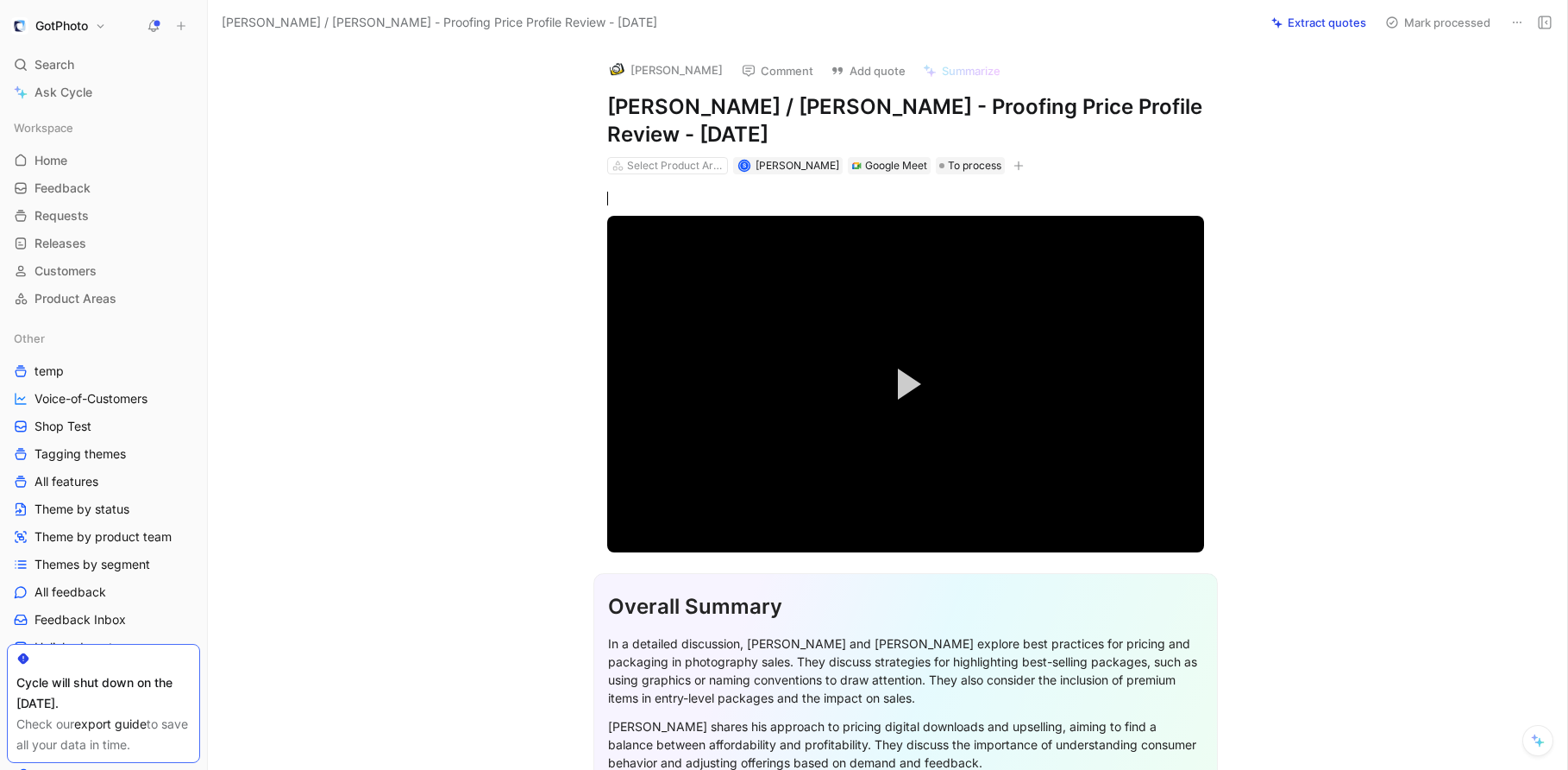
click at [62, 31] on h1 "GotPhoto" at bounding box center [61, 25] width 52 height 15
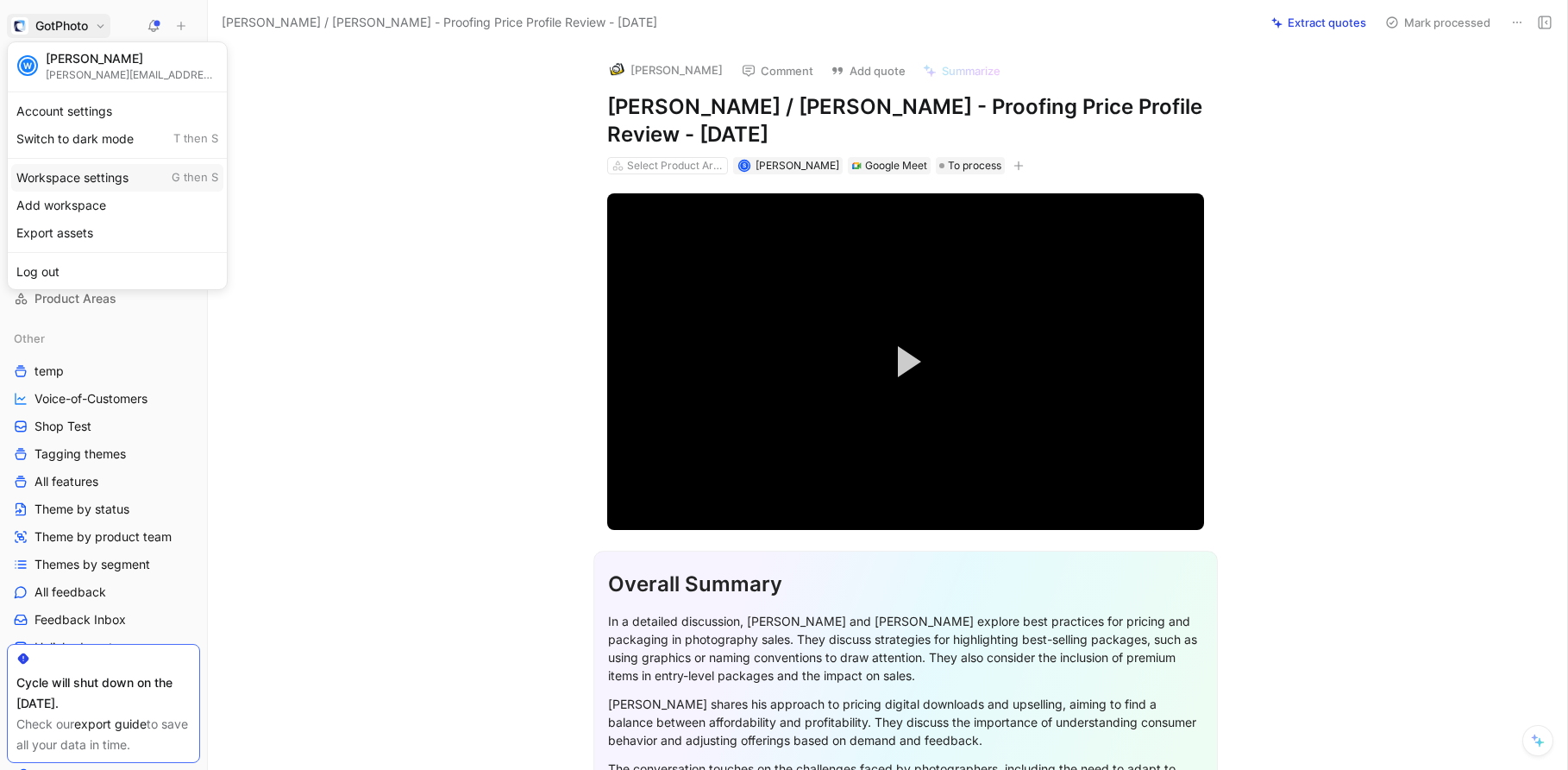
click at [101, 180] on div "Workspace settings G then S" at bounding box center [117, 177] width 213 height 28
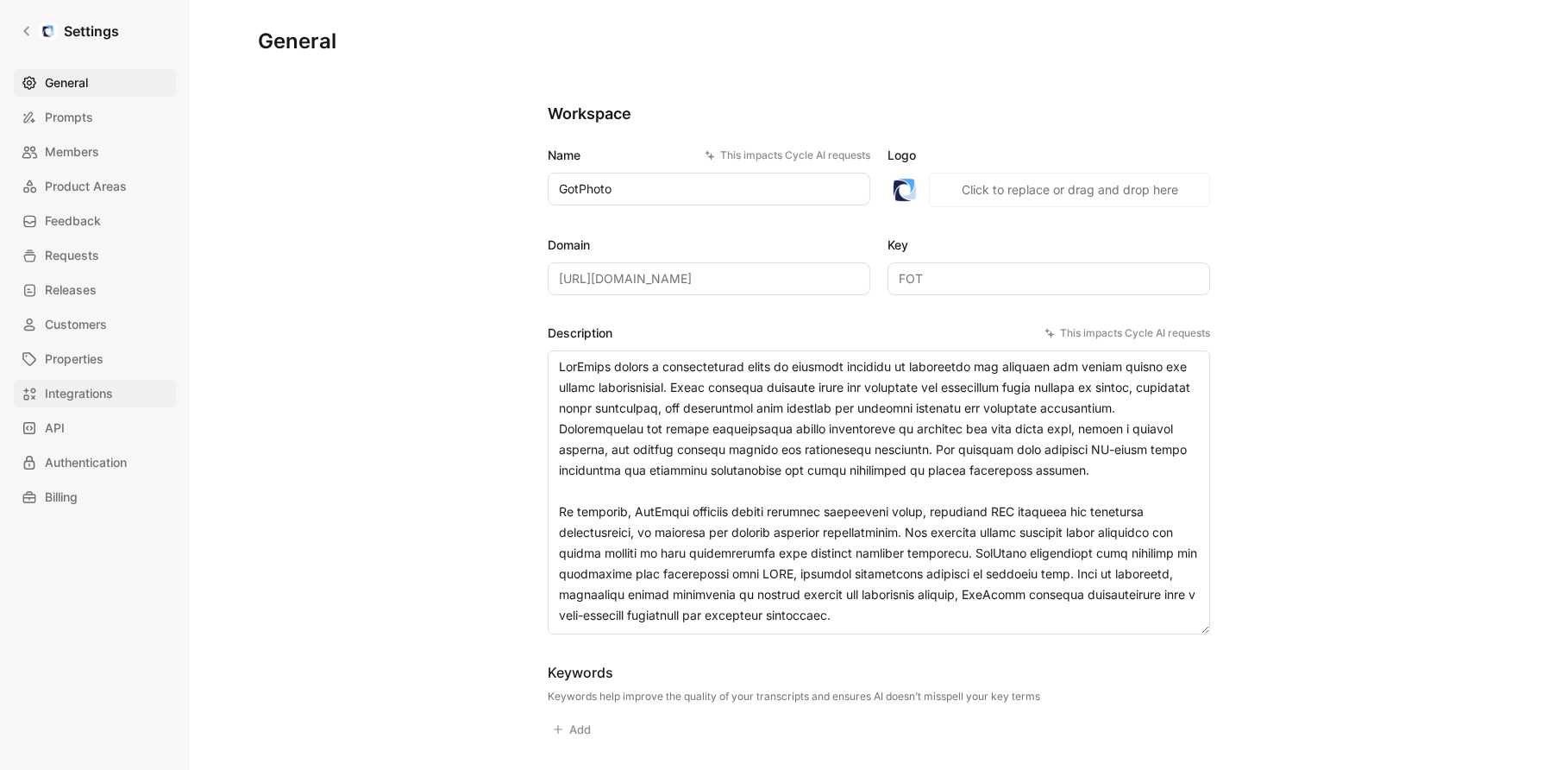
click at [71, 395] on span "Integrations" at bounding box center [79, 393] width 68 height 21
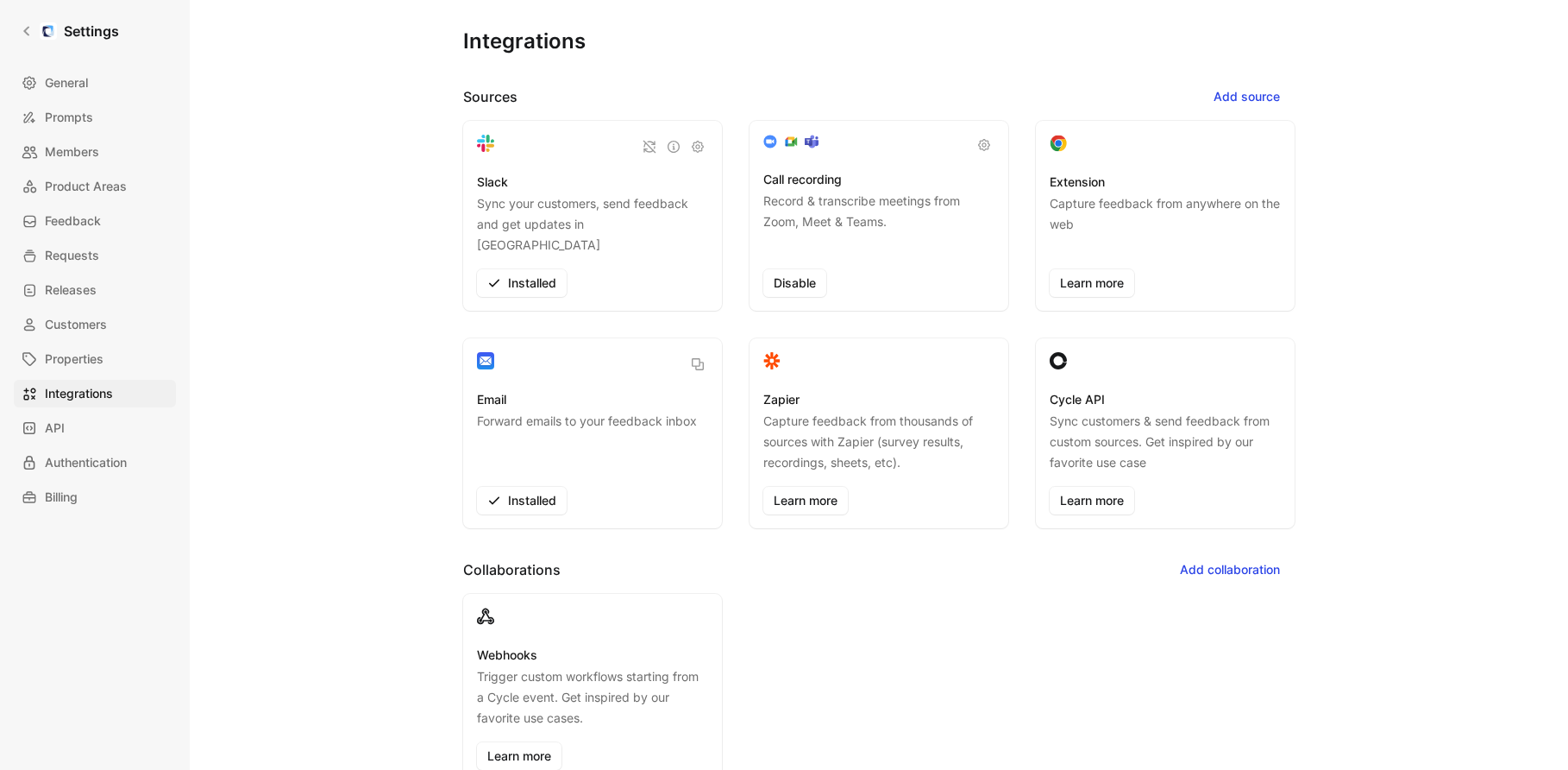
click at [235, 216] on div "Integrations Sources Add source Slack Sync your customers, send feedback and ge…" at bounding box center [879, 385] width 1378 height 770
click at [19, 31] on link "Settings" at bounding box center [70, 31] width 112 height 34
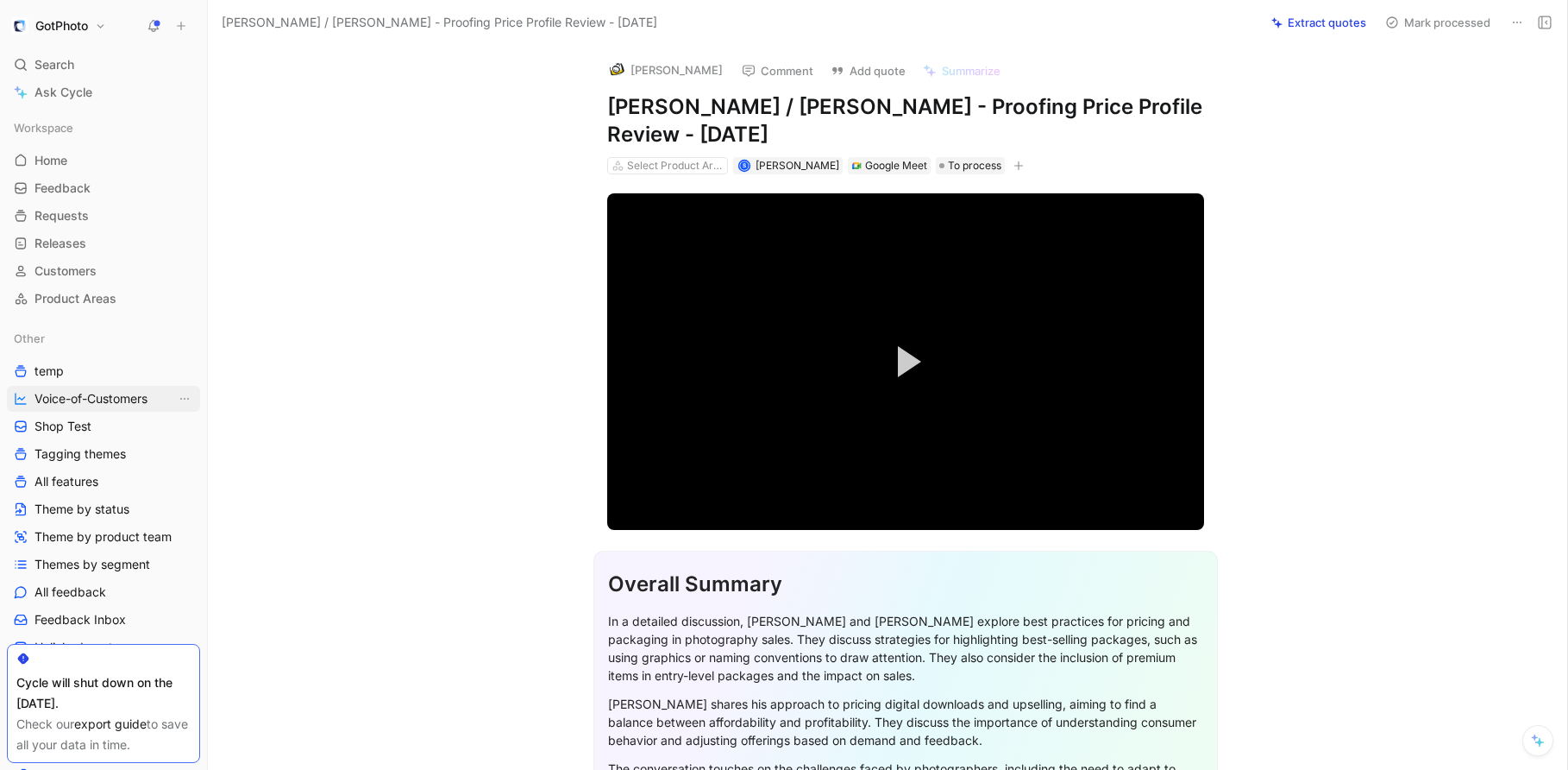
click at [45, 399] on span "Voice-of-Customers" at bounding box center [90, 398] width 113 height 17
